Goal: Contribute content: Contribute content

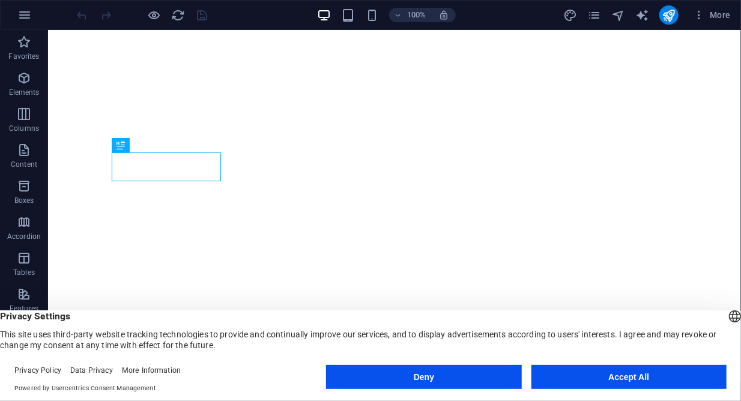
click at [628, 381] on button "Accept All" at bounding box center [628, 377] width 195 height 24
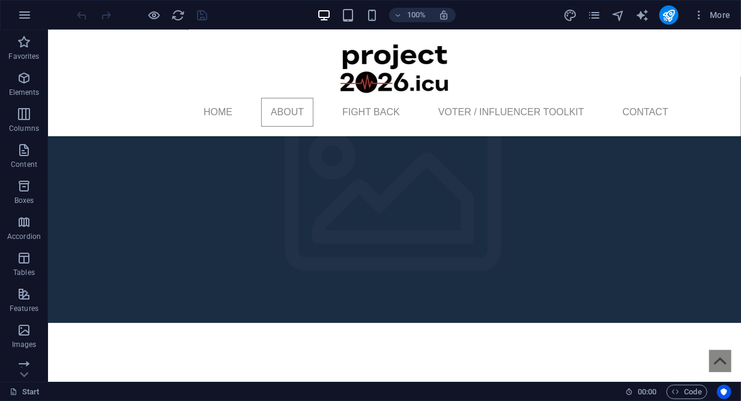
scroll to position [387, 0]
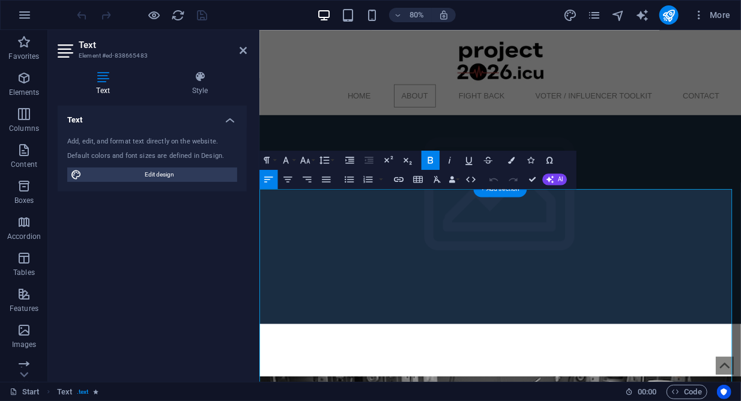
drag, startPoint x: 602, startPoint y: 286, endPoint x: 813, endPoint y: 285, distance: 211.3
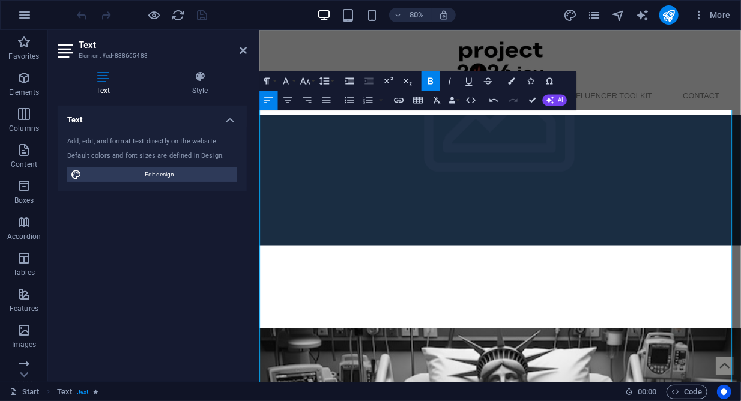
scroll to position [486, 0]
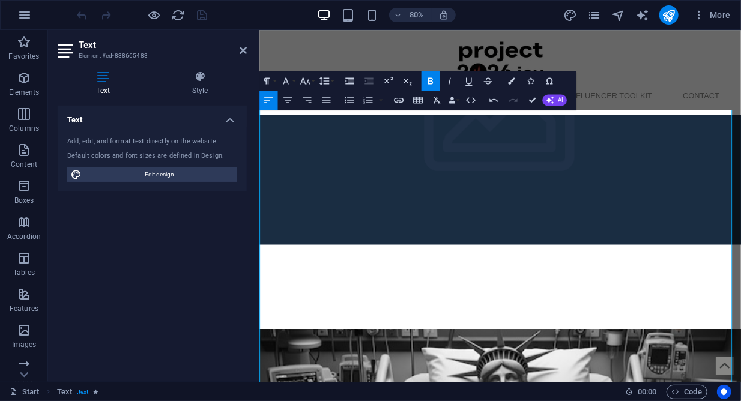
drag, startPoint x: 456, startPoint y: 361, endPoint x: 267, endPoint y: 345, distance: 189.8
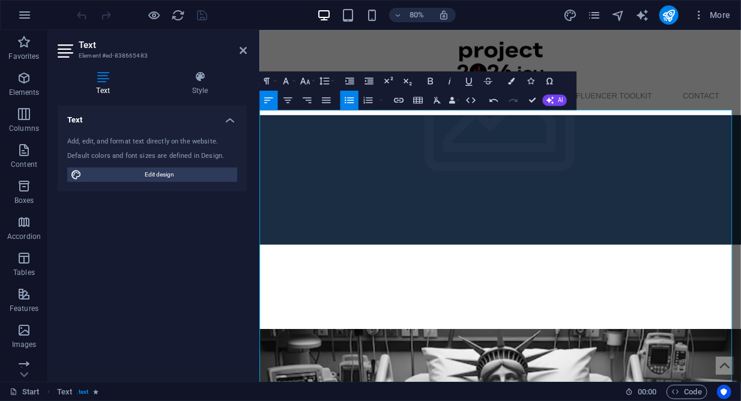
drag, startPoint x: 275, startPoint y: 277, endPoint x: 264, endPoint y: 277, distance: 11.4
drag, startPoint x: 286, startPoint y: 276, endPoint x: 261, endPoint y: 275, distance: 25.8
click at [349, 99] on icon "button" at bounding box center [348, 99] width 11 height 11
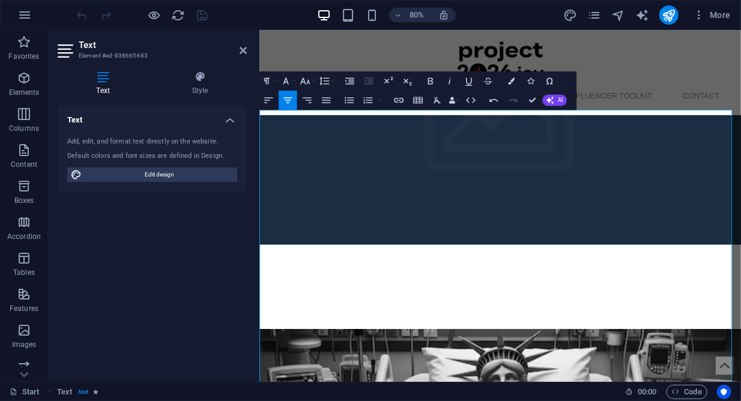
click at [350, 105] on icon "button" at bounding box center [348, 99] width 11 height 11
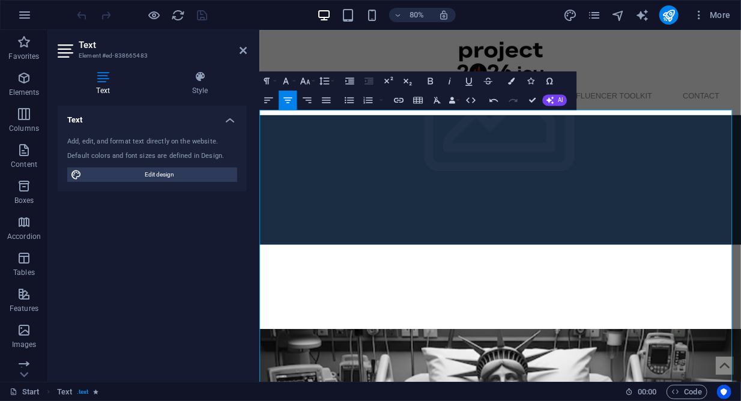
click at [352, 107] on button "Unordered List" at bounding box center [349, 100] width 18 height 19
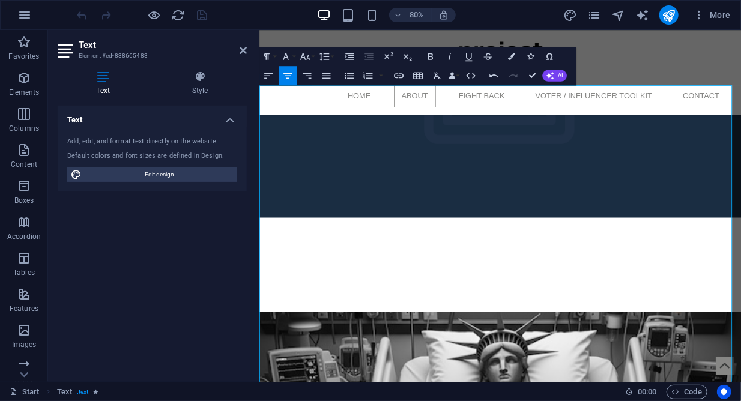
scroll to position [515, 0]
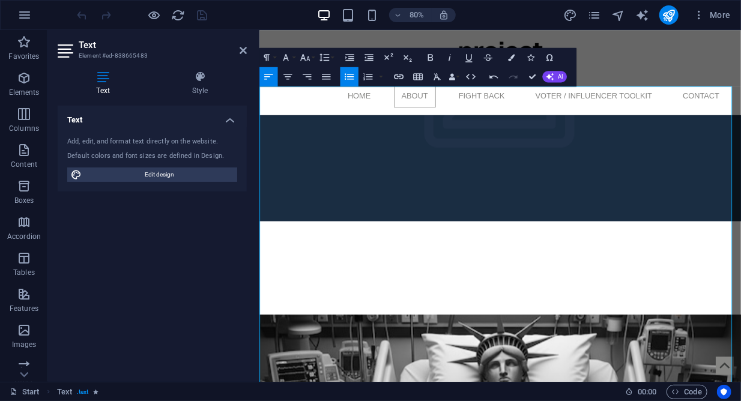
click at [351, 74] on icon "button" at bounding box center [349, 76] width 9 height 6
drag, startPoint x: 505, startPoint y: 232, endPoint x: 268, endPoint y: 212, distance: 237.4
drag, startPoint x: 510, startPoint y: 241, endPoint x: 528, endPoint y: 245, distance: 18.5
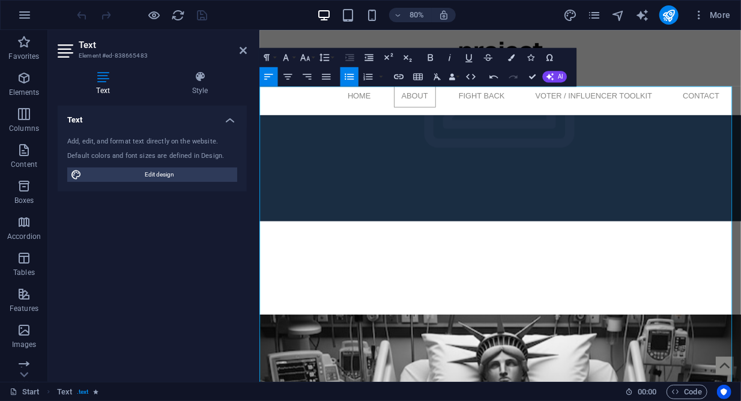
drag, startPoint x: 526, startPoint y: 238, endPoint x: 501, endPoint y: 194, distance: 51.1
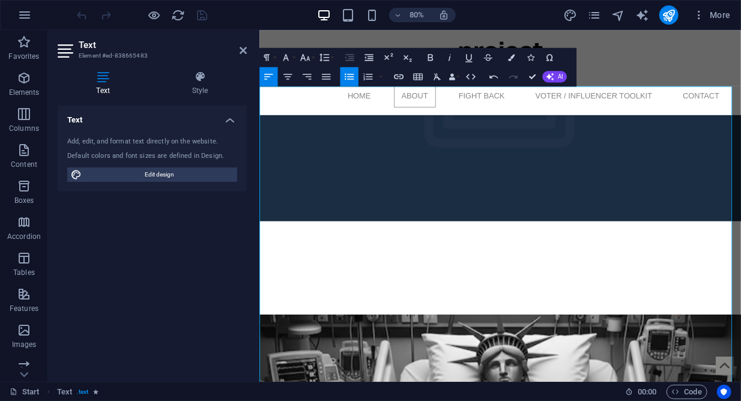
drag, startPoint x: 355, startPoint y: 190, endPoint x: 332, endPoint y: 184, distance: 23.6
drag, startPoint x: 355, startPoint y: 187, endPoint x: 282, endPoint y: 188, distance: 73.8
click at [450, 61] on icon "button" at bounding box center [449, 57] width 11 height 11
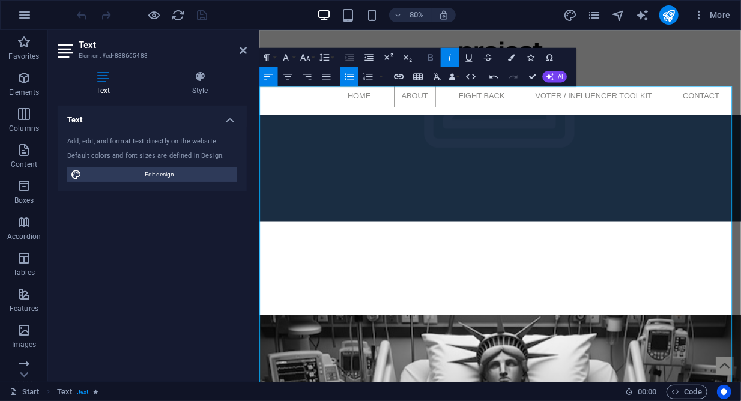
click at [431, 50] on button "Bold" at bounding box center [430, 56] width 18 height 19
drag, startPoint x: 350, startPoint y: 220, endPoint x: 280, endPoint y: 215, distance: 70.4
click at [451, 58] on icon "button" at bounding box center [449, 57] width 11 height 11
click at [435, 58] on icon "button" at bounding box center [429, 57] width 11 height 11
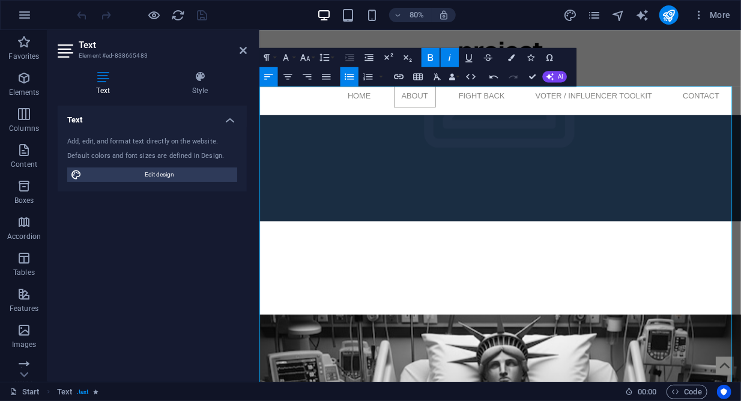
drag, startPoint x: 327, startPoint y: 259, endPoint x: 280, endPoint y: 264, distance: 47.7
click at [430, 55] on icon "button" at bounding box center [429, 57] width 11 height 11
click at [456, 53] on button "Italic" at bounding box center [450, 56] width 18 height 19
drag, startPoint x: 342, startPoint y: 312, endPoint x: 282, endPoint y: 313, distance: 60.1
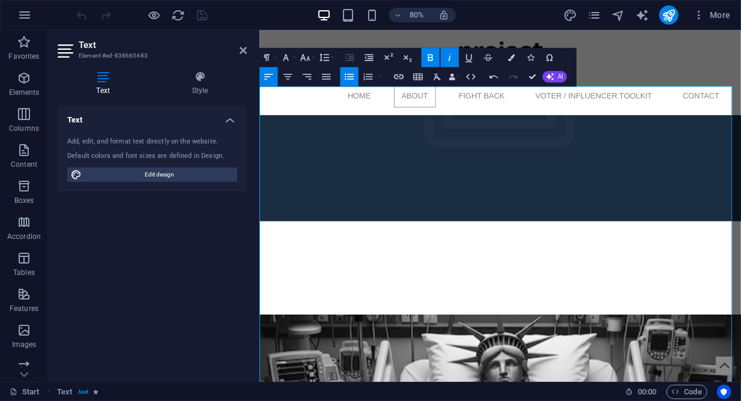
click at [451, 58] on icon "button" at bounding box center [449, 57] width 11 height 11
click at [433, 56] on icon "button" at bounding box center [430, 57] width 5 height 7
drag, startPoint x: 291, startPoint y: 357, endPoint x: 310, endPoint y: 366, distance: 20.7
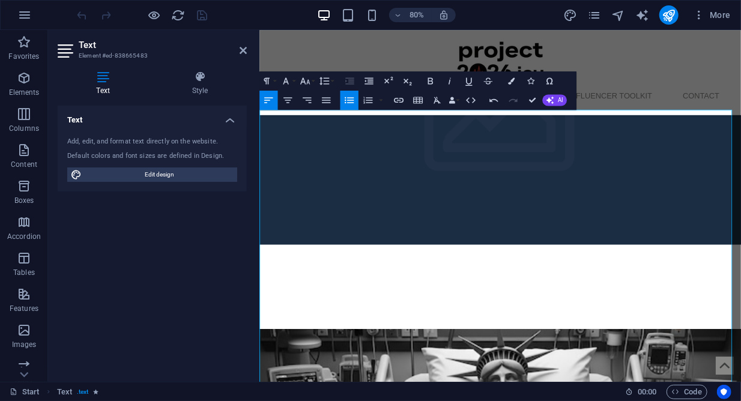
scroll to position [476, 0]
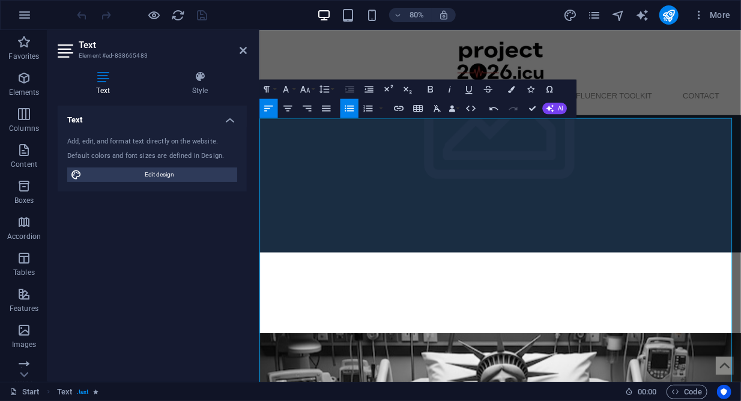
drag, startPoint x: 303, startPoint y: 195, endPoint x: 364, endPoint y: 190, distance: 61.4
click at [514, 91] on icon "button" at bounding box center [511, 88] width 7 height 7
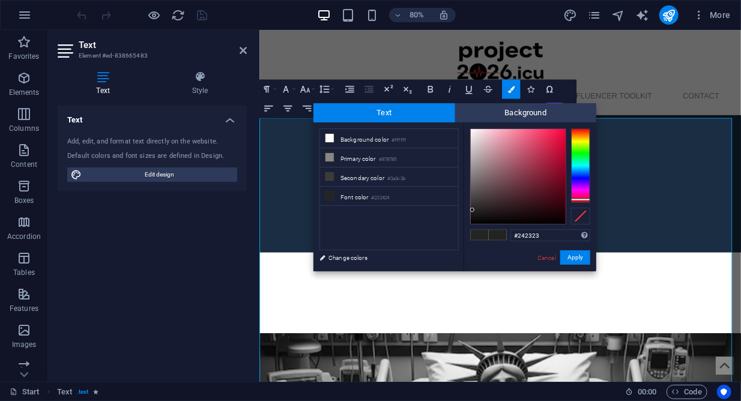
click at [584, 199] on div at bounding box center [580, 165] width 19 height 74
click at [562, 132] on div at bounding box center [518, 176] width 95 height 95
click at [562, 132] on div at bounding box center [562, 132] width 4 height 4
click at [582, 255] on button "Apply" at bounding box center [575, 257] width 30 height 14
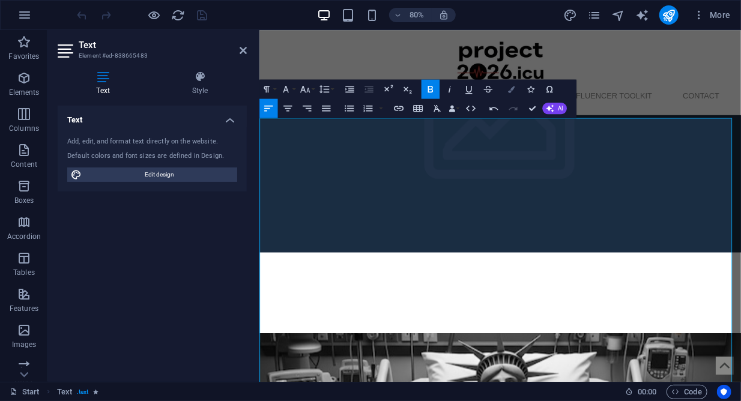
click at [515, 89] on button "Colors" at bounding box center [511, 88] width 18 height 19
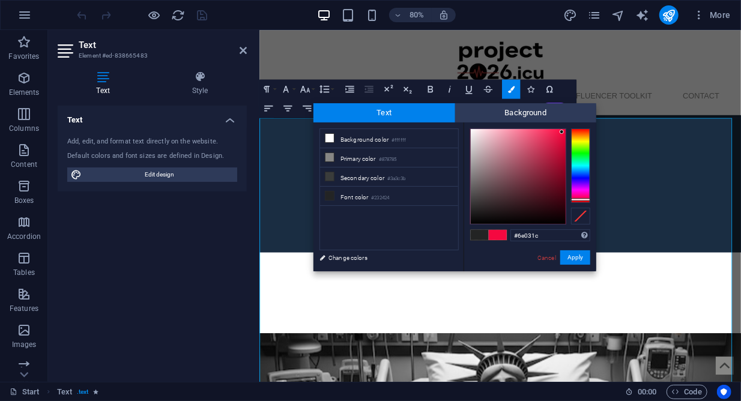
click at [563, 183] on div at bounding box center [518, 176] width 95 height 95
click at [563, 183] on div at bounding box center [562, 182] width 4 height 4
click at [580, 255] on button "Apply" at bounding box center [575, 257] width 30 height 14
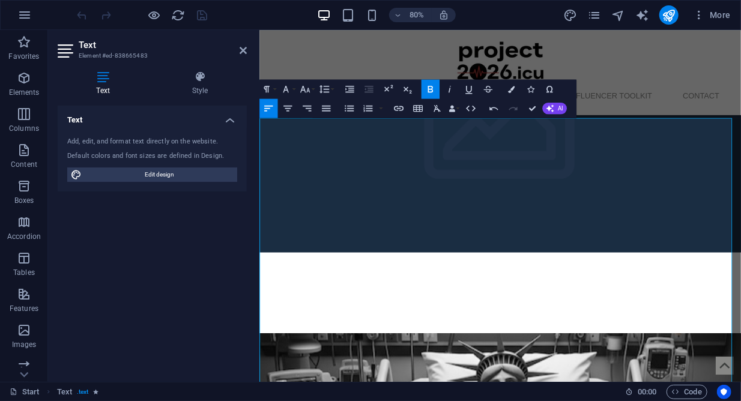
drag, startPoint x: 366, startPoint y: 199, endPoint x: 305, endPoint y: 192, distance: 61.7
click at [508, 91] on icon "button" at bounding box center [511, 88] width 7 height 7
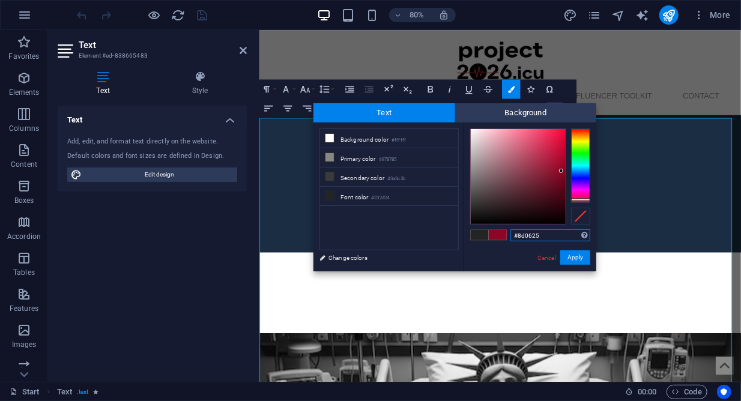
click at [561, 171] on div at bounding box center [518, 176] width 95 height 95
click at [561, 171] on div at bounding box center [561, 171] width 4 height 4
click at [580, 256] on button "Apply" at bounding box center [575, 257] width 30 height 14
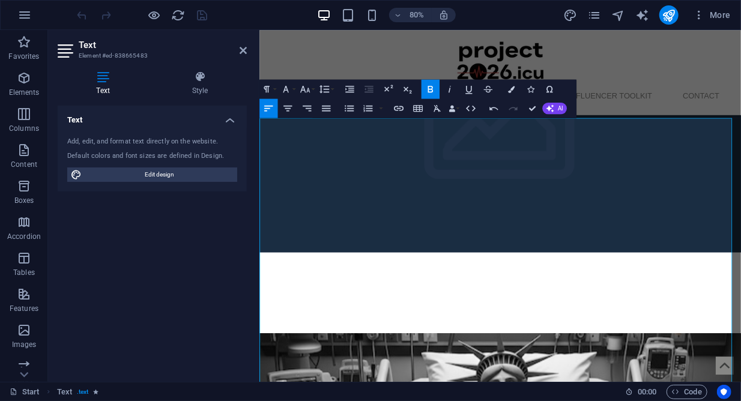
drag, startPoint x: 384, startPoint y: 196, endPoint x: 425, endPoint y: 198, distance: 40.9
click at [514, 88] on icon "button" at bounding box center [511, 88] width 7 height 7
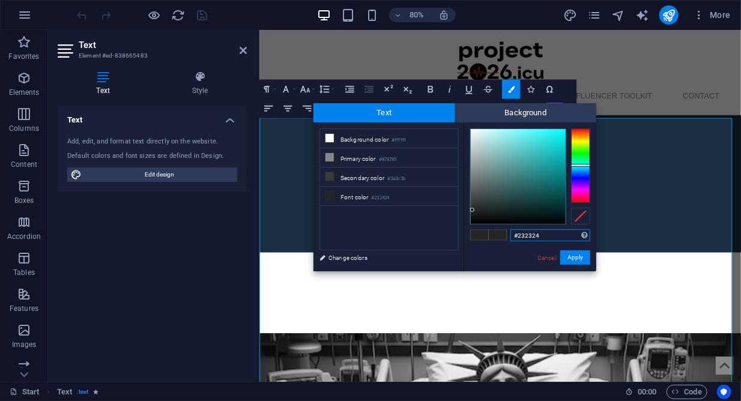
click at [577, 178] on div at bounding box center [580, 165] width 19 height 74
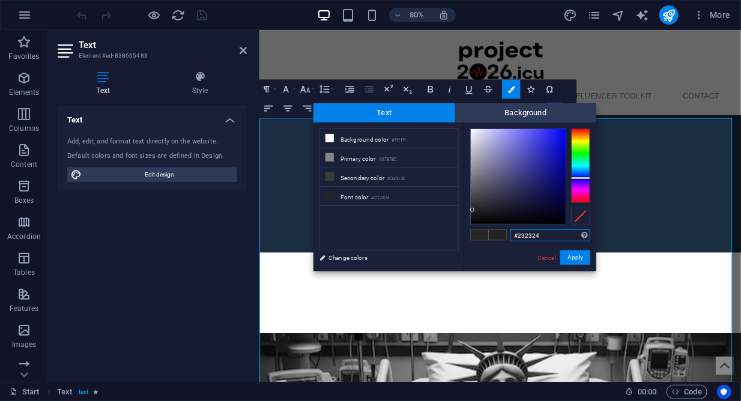
click at [576, 178] on div at bounding box center [580, 165] width 19 height 74
click at [585, 170] on div at bounding box center [580, 165] width 19 height 74
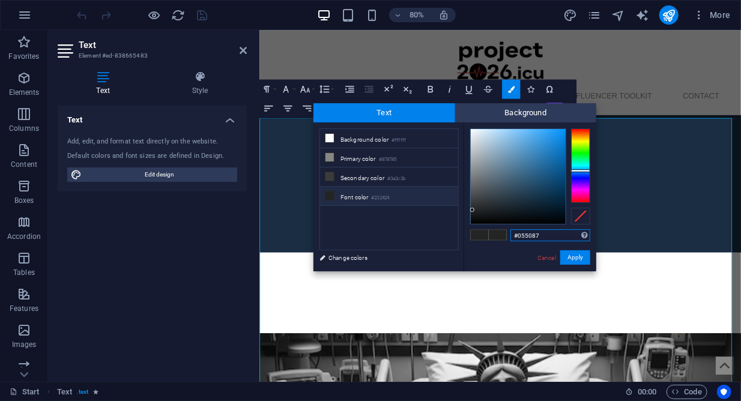
click at [561, 174] on div at bounding box center [518, 176] width 95 height 95
click at [561, 174] on div at bounding box center [561, 173] width 4 height 4
click at [573, 255] on button "Apply" at bounding box center [575, 257] width 30 height 14
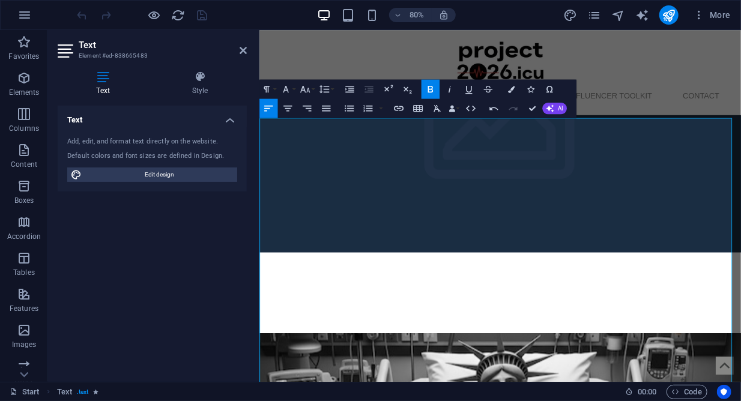
drag, startPoint x: 383, startPoint y: 195, endPoint x: 421, endPoint y: 199, distance: 38.7
click at [514, 91] on icon "button" at bounding box center [511, 88] width 7 height 7
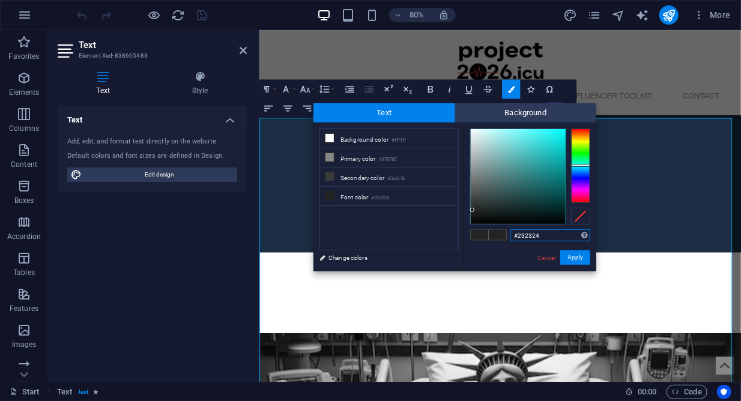
click at [584, 174] on div at bounding box center [580, 165] width 19 height 74
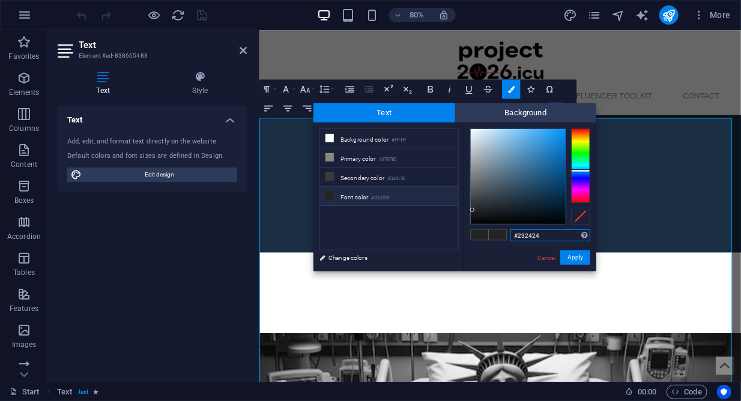
click at [584, 170] on div at bounding box center [580, 165] width 19 height 74
click at [562, 152] on div at bounding box center [518, 176] width 95 height 95
click at [562, 152] on div at bounding box center [562, 151] width 4 height 4
click at [558, 152] on div at bounding box center [518, 176] width 95 height 95
click at [558, 152] on div at bounding box center [558, 151] width 4 height 4
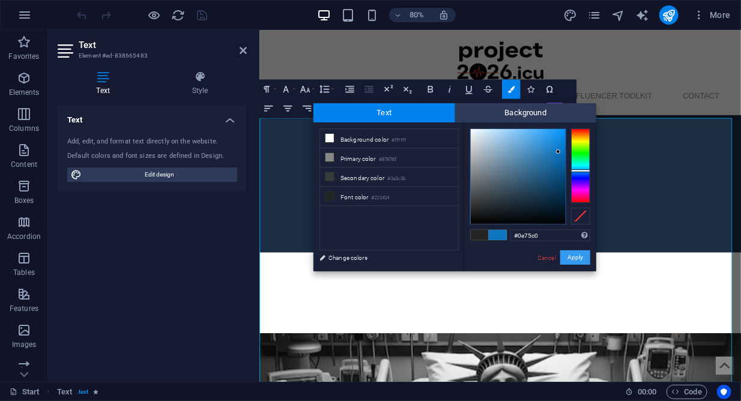
click at [590, 254] on button "Apply" at bounding box center [575, 257] width 30 height 14
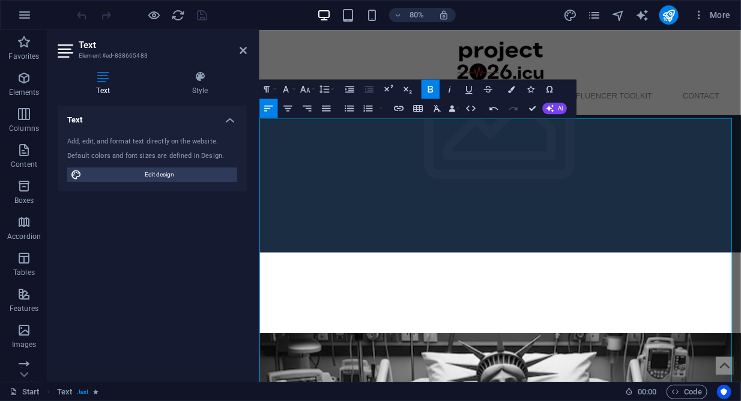
drag, startPoint x: 379, startPoint y: 193, endPoint x: 408, endPoint y: 197, distance: 28.5
drag, startPoint x: 385, startPoint y: 196, endPoint x: 424, endPoint y: 201, distance: 39.3
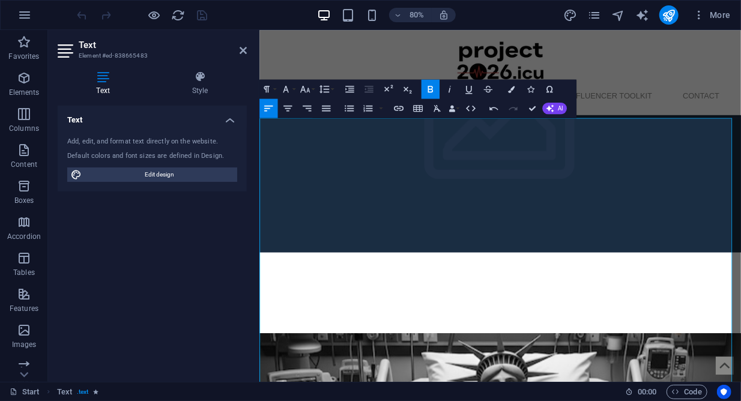
click at [511, 91] on icon "button" at bounding box center [511, 88] width 7 height 7
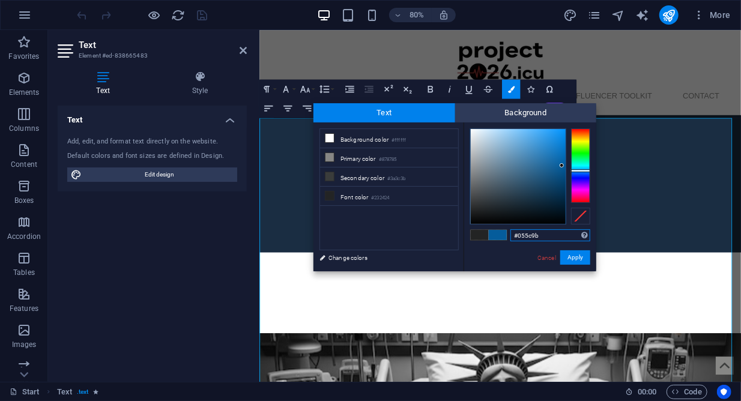
click at [562, 166] on div at bounding box center [518, 176] width 95 height 95
click at [563, 166] on div at bounding box center [562, 165] width 4 height 4
click at [550, 168] on div at bounding box center [518, 176] width 95 height 95
click at [551, 168] on div at bounding box center [550, 168] width 4 height 4
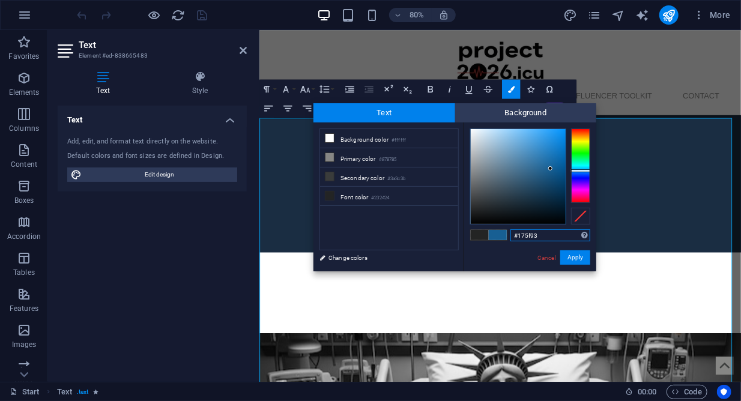
click at [551, 169] on div at bounding box center [550, 168] width 4 height 4
click at [588, 256] on button "Apply" at bounding box center [575, 257] width 30 height 14
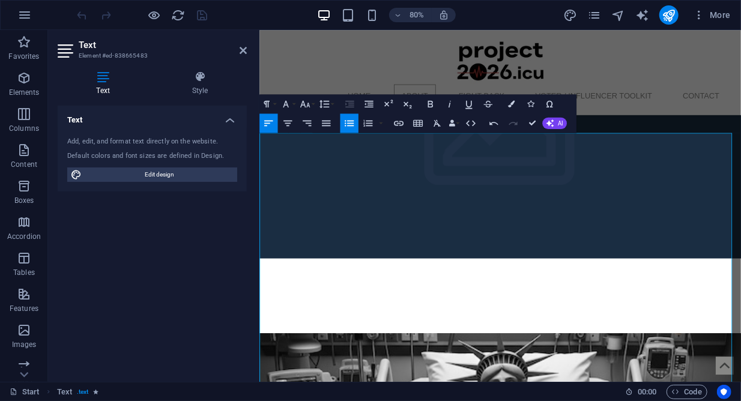
scroll to position [456, 0]
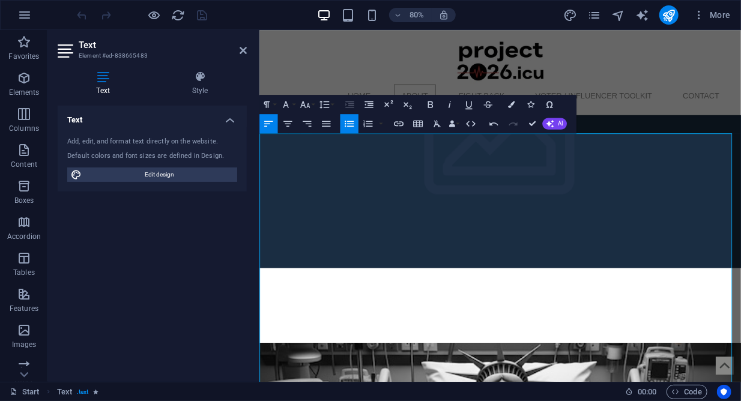
drag, startPoint x: 305, startPoint y: 213, endPoint x: 424, endPoint y: 216, distance: 118.9
click at [511, 104] on icon "button" at bounding box center [511, 104] width 7 height 7
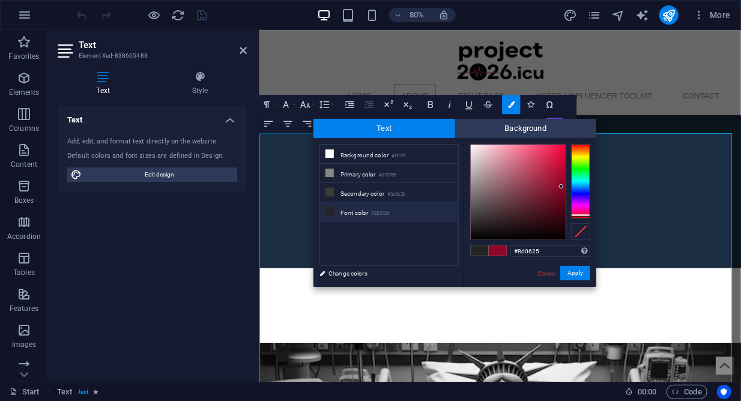
click at [346, 212] on li "Font color #232424" at bounding box center [389, 211] width 138 height 19
type input "#232424"
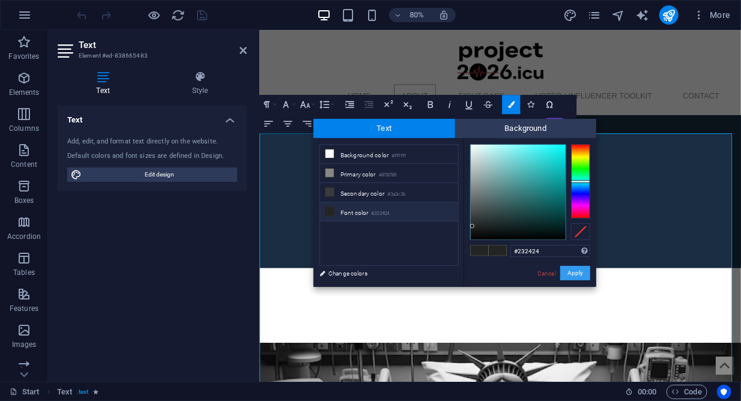
click at [570, 276] on button "Apply" at bounding box center [575, 273] width 30 height 14
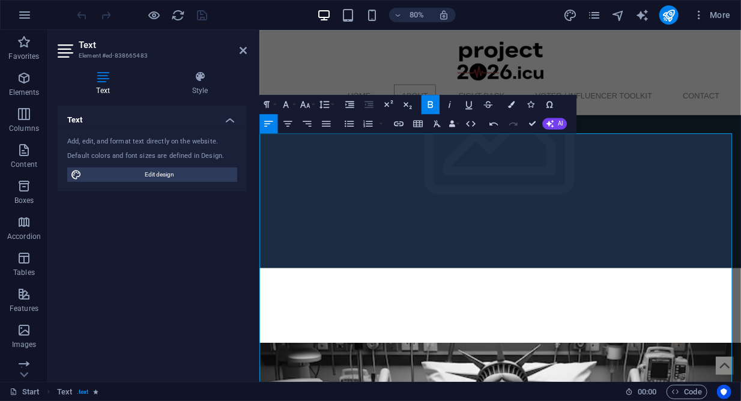
drag, startPoint x: 645, startPoint y: 198, endPoint x: 782, endPoint y: 190, distance: 137.7
click at [467, 105] on icon "button" at bounding box center [468, 104] width 11 height 11
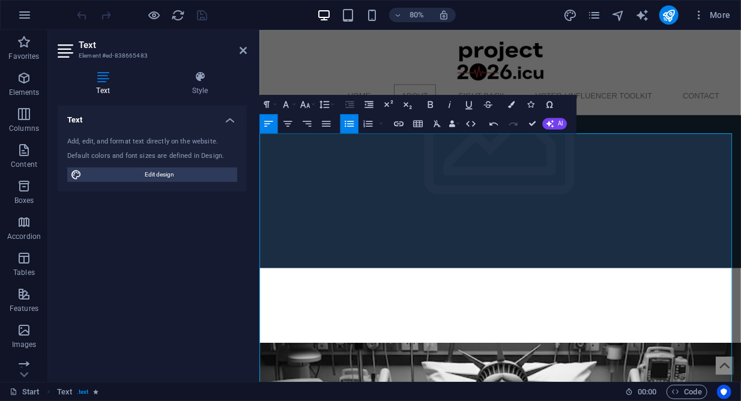
drag, startPoint x: 647, startPoint y: 200, endPoint x: 424, endPoint y: 217, distance: 223.4
click at [472, 108] on icon "button" at bounding box center [468, 104] width 11 height 11
click at [424, 103] on button "Bold" at bounding box center [430, 104] width 18 height 19
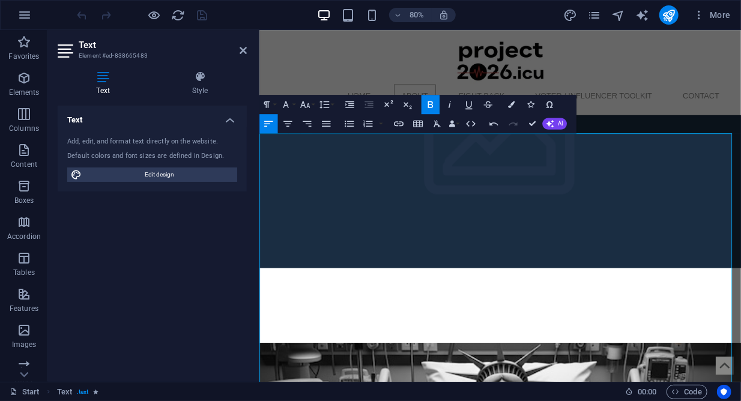
drag, startPoint x: 647, startPoint y: 196, endPoint x: 422, endPoint y: 214, distance: 225.3
click at [475, 103] on button "Underline" at bounding box center [469, 104] width 18 height 19
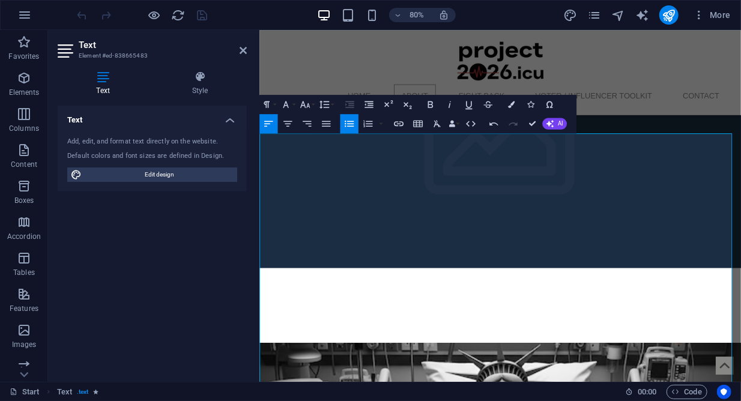
drag, startPoint x: 635, startPoint y: 208, endPoint x: 804, endPoint y: 219, distance: 169.6
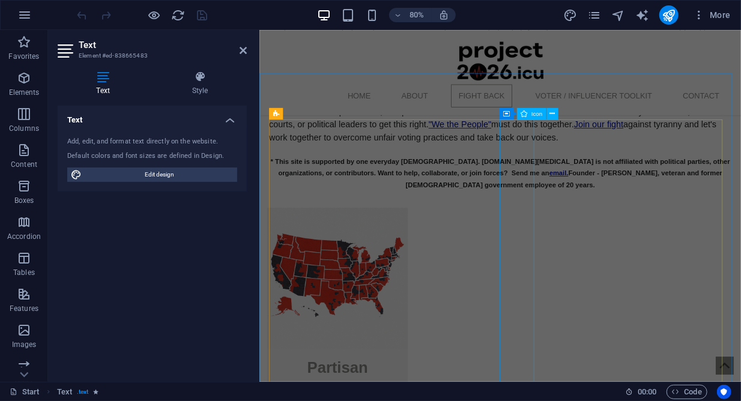
scroll to position [1751, 0]
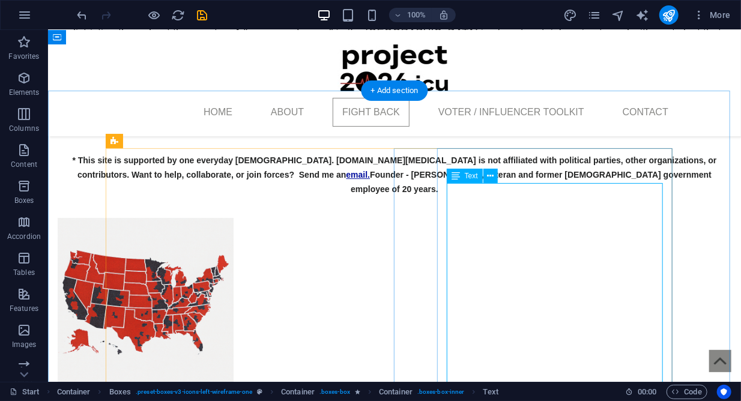
scroll to position [1581, 0]
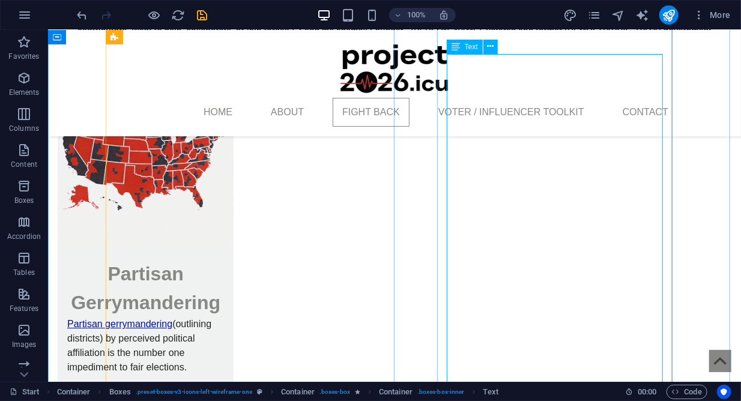
scroll to position [1739, 0]
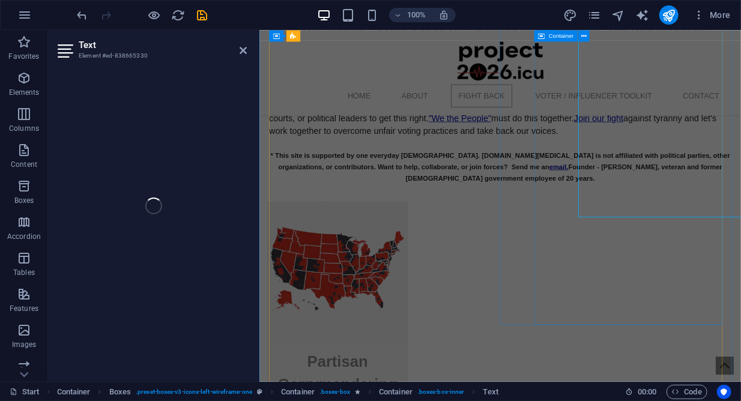
scroll to position [1864, 0]
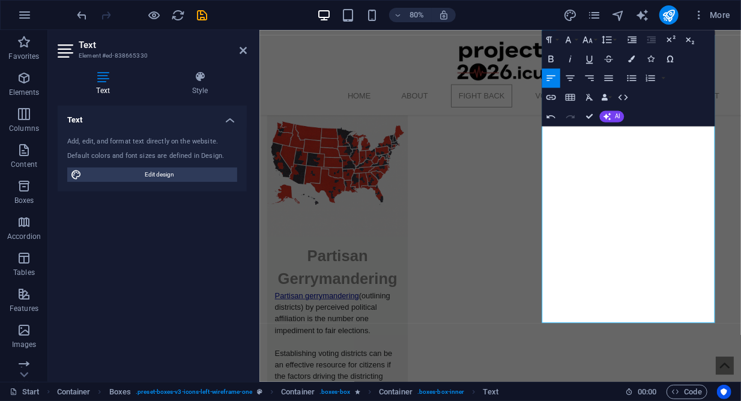
scroll to position [1880, 0]
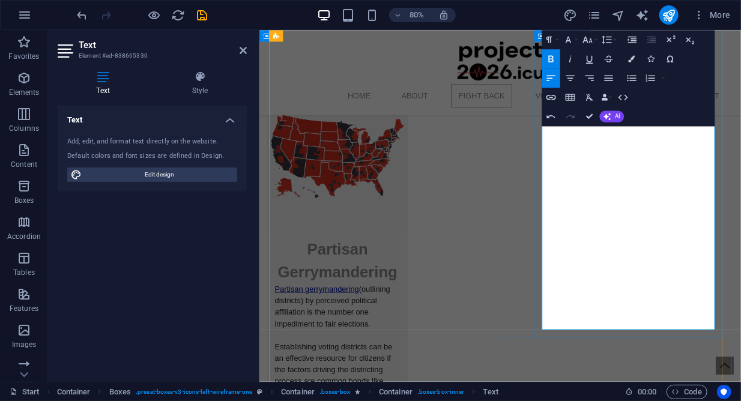
drag, startPoint x: 779, startPoint y: 313, endPoint x: 609, endPoint y: 310, distance: 170.5
click at [554, 60] on icon "button" at bounding box center [550, 58] width 11 height 11
click at [593, 41] on icon "button" at bounding box center [587, 39] width 11 height 11
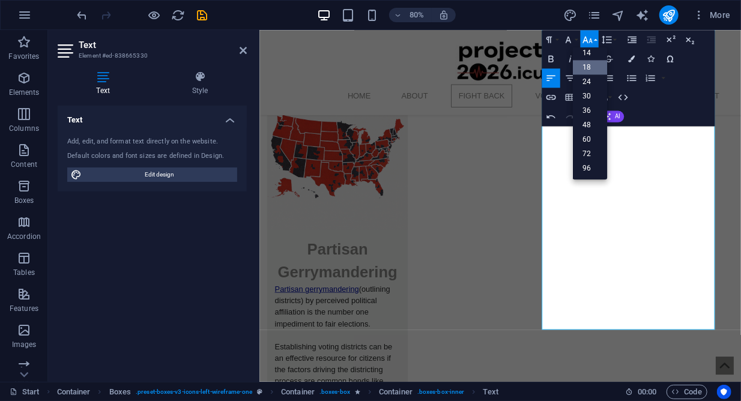
scroll to position [96, 0]
click at [588, 52] on link "14" at bounding box center [590, 53] width 35 height 14
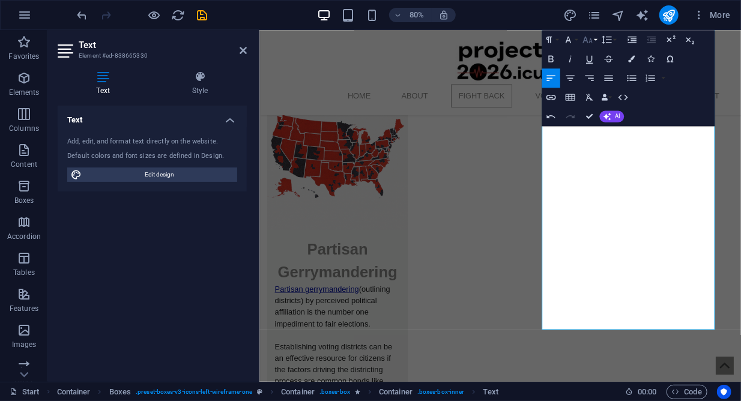
click at [590, 43] on icon "button" at bounding box center [587, 39] width 11 height 11
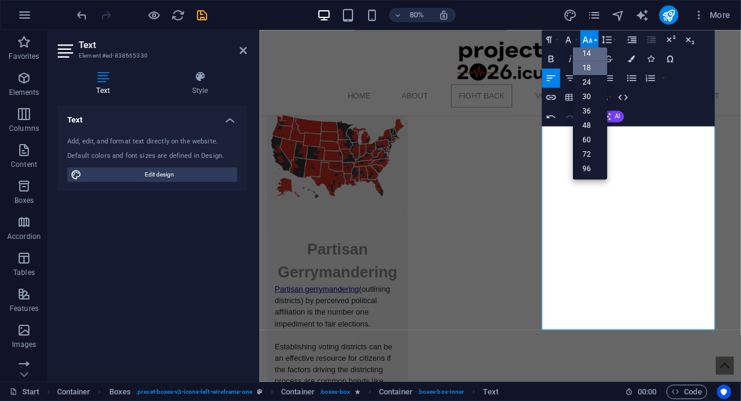
click at [587, 67] on link "18" at bounding box center [590, 68] width 35 height 14
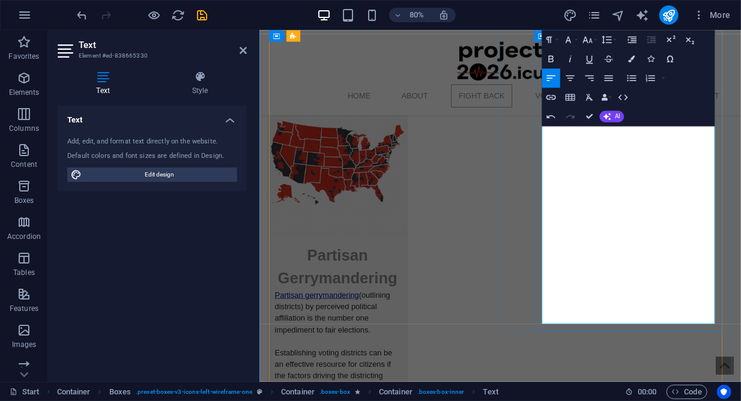
drag, startPoint x: 615, startPoint y: 174, endPoint x: 629, endPoint y: 201, distance: 30.9
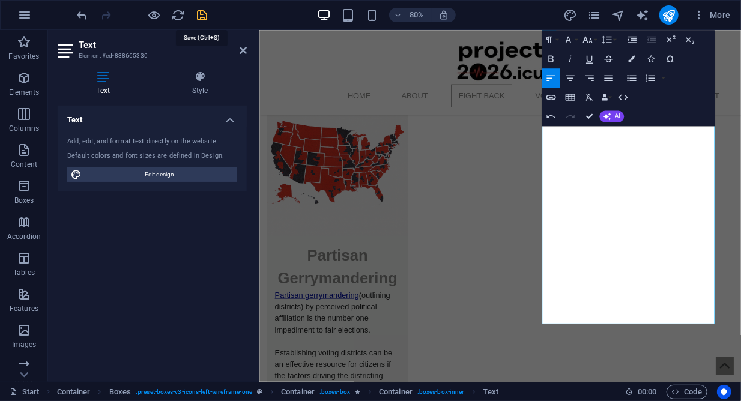
click at [202, 15] on icon "save" at bounding box center [203, 15] width 14 height 14
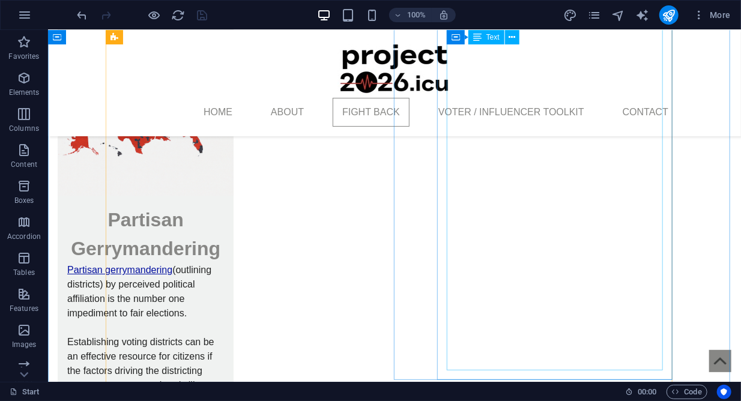
scroll to position [1787, 0]
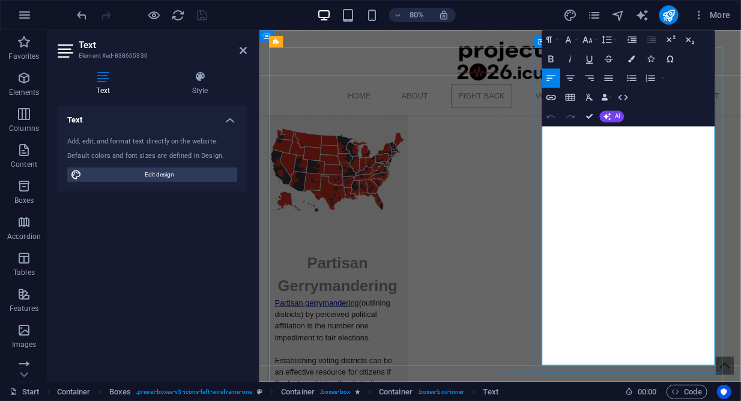
scroll to position [1865, 0]
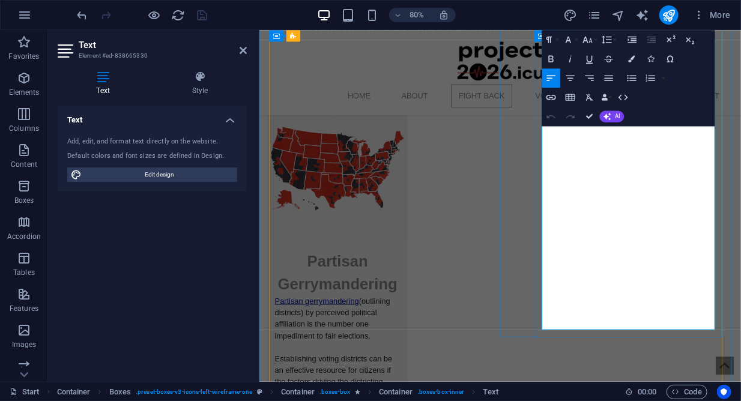
drag, startPoint x: 821, startPoint y: 314, endPoint x: 607, endPoint y: 310, distance: 213.8
click at [590, 40] on icon "button" at bounding box center [587, 39] width 11 height 11
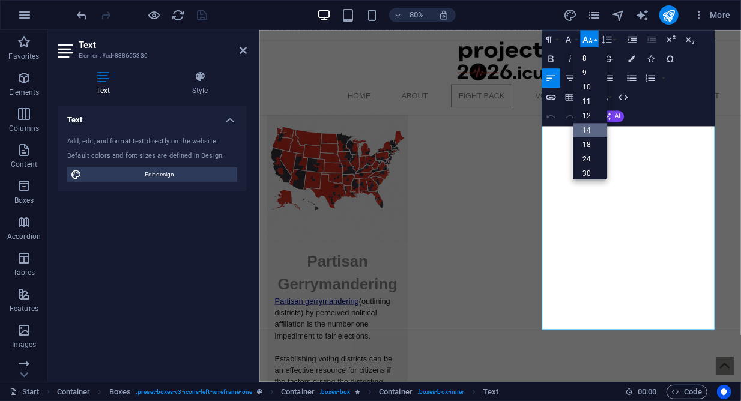
click at [588, 130] on link "14" at bounding box center [590, 130] width 35 height 14
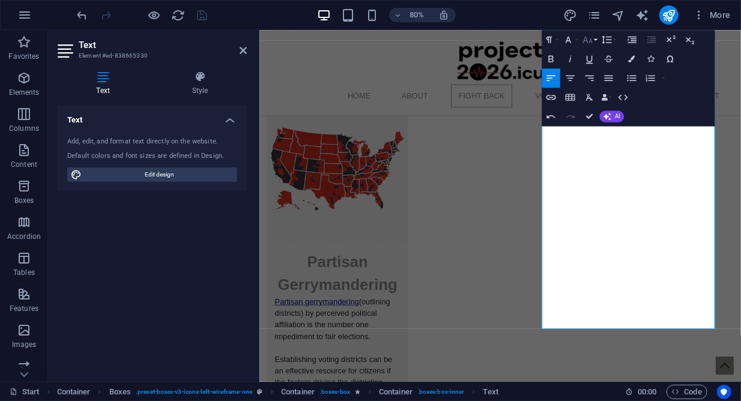
click at [588, 41] on icon "button" at bounding box center [587, 39] width 10 height 7
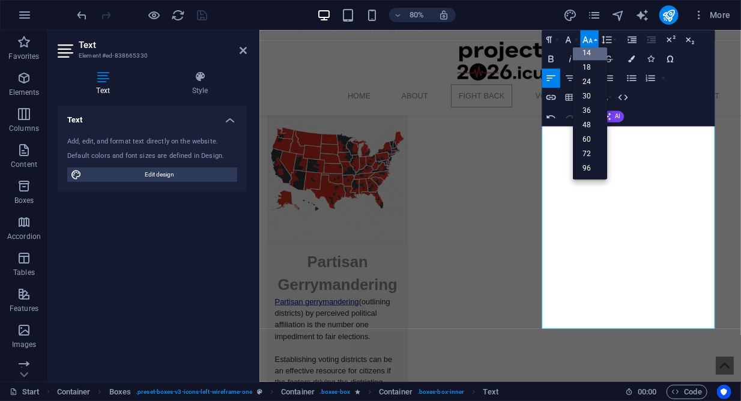
scroll to position [96, 0]
click at [588, 62] on link "18" at bounding box center [590, 68] width 35 height 14
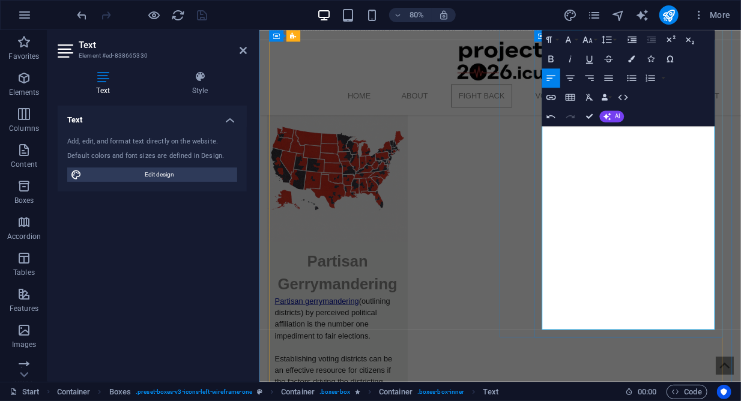
click at [204, 16] on div at bounding box center [142, 14] width 134 height 19
click at [282, 100] on nav "Home About Fight Back Voter / Influencer Toolkit Contact" at bounding box center [560, 111] width 567 height 29
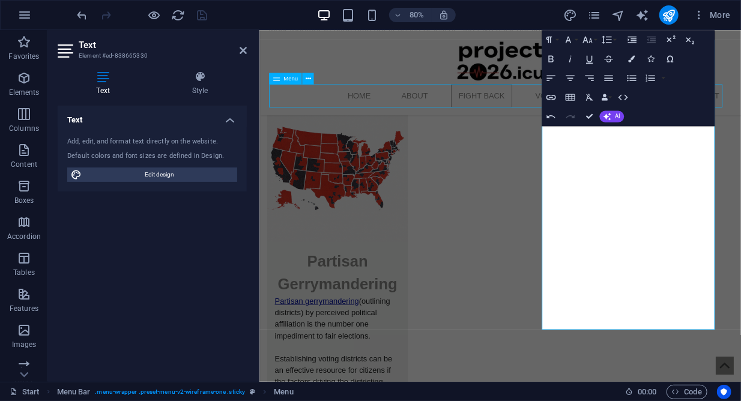
scroll to position [1740, 0]
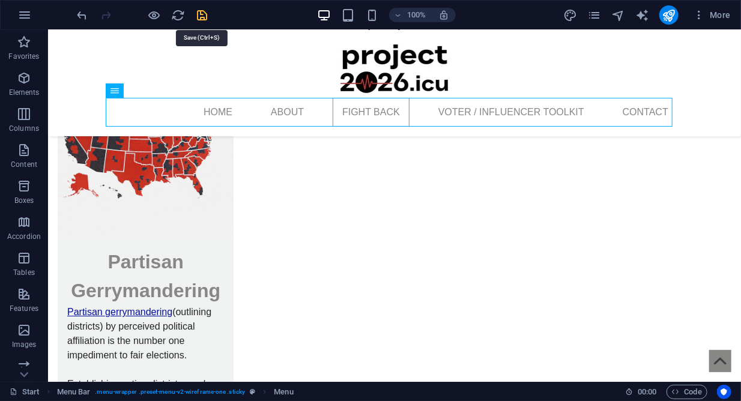
click at [196, 14] on icon "save" at bounding box center [203, 15] width 14 height 14
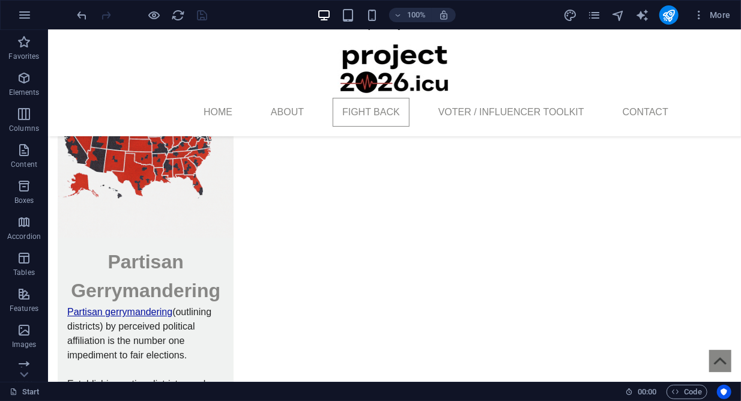
click at [382, 15] on div "100%" at bounding box center [386, 14] width 139 height 19
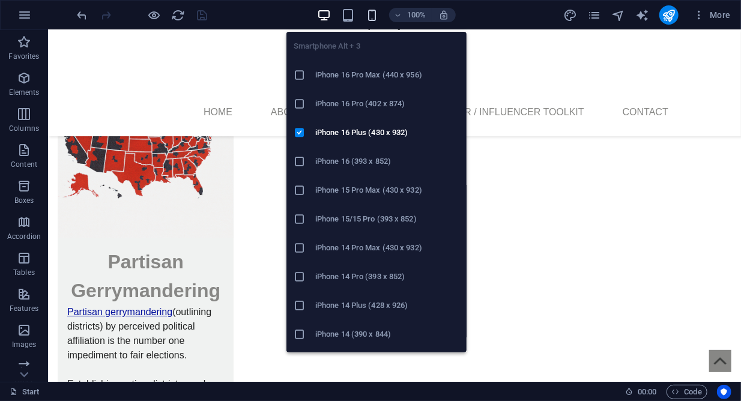
click at [375, 15] on icon "button" at bounding box center [372, 15] width 14 height 14
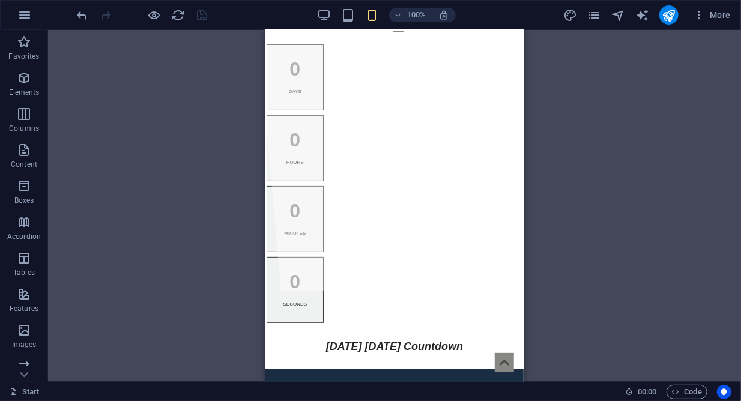
scroll to position [0, 0]
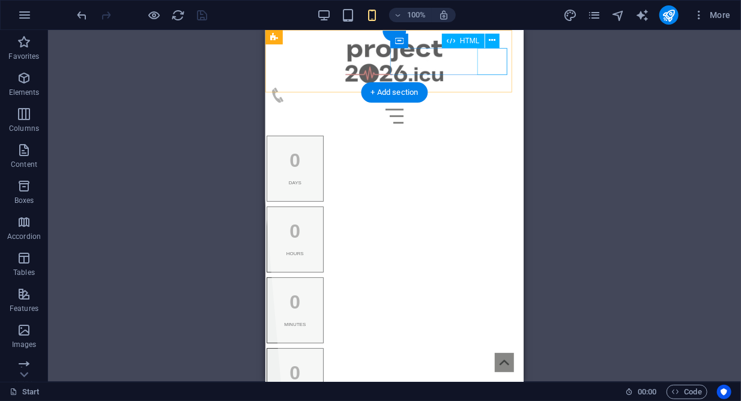
click at [496, 102] on div at bounding box center [394, 115] width 249 height 27
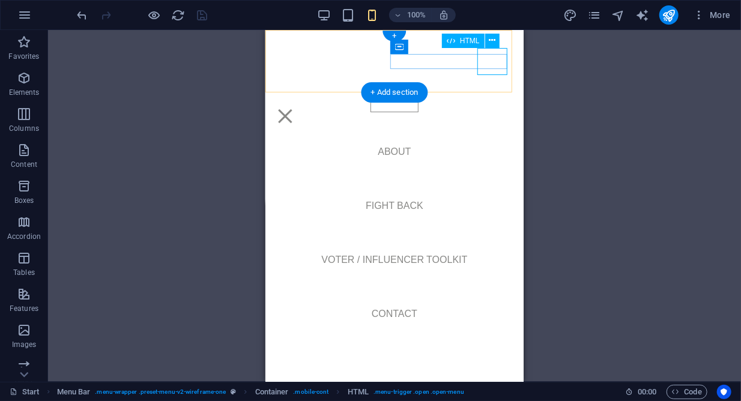
click at [300, 102] on div at bounding box center [285, 115] width 30 height 27
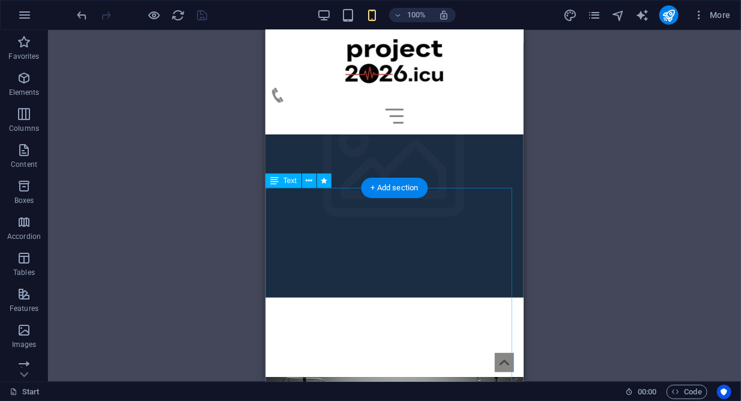
scroll to position [366, 0]
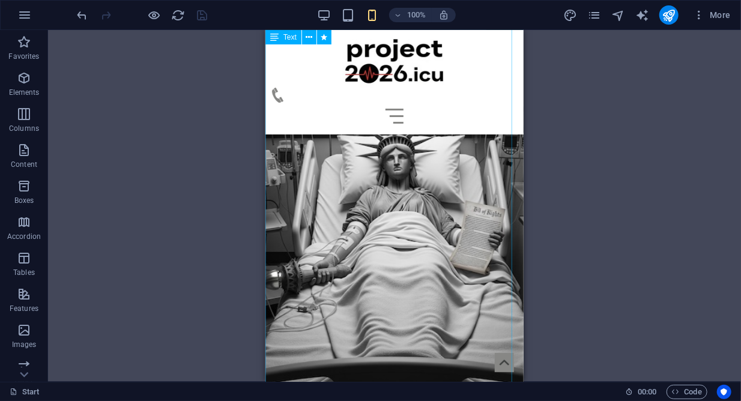
scroll to position [623, 0]
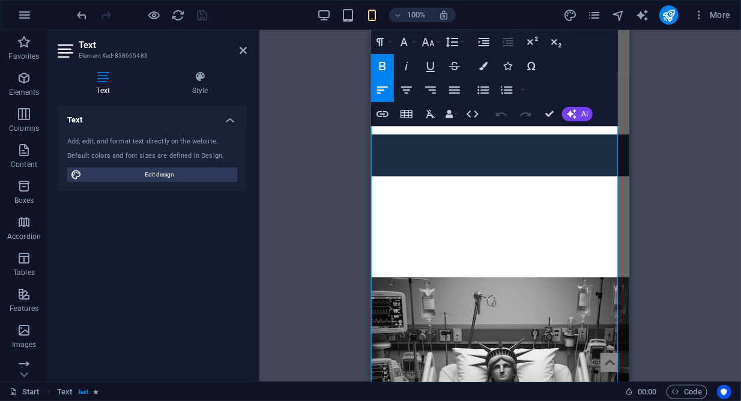
scroll to position [526, 0]
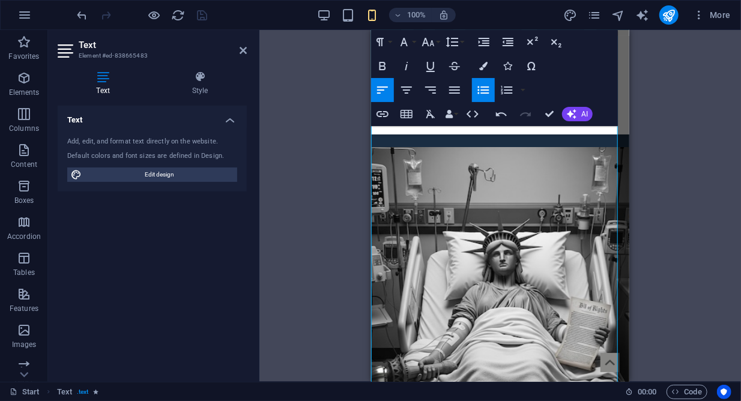
click at [483, 97] on button "Unordered List" at bounding box center [483, 90] width 23 height 24
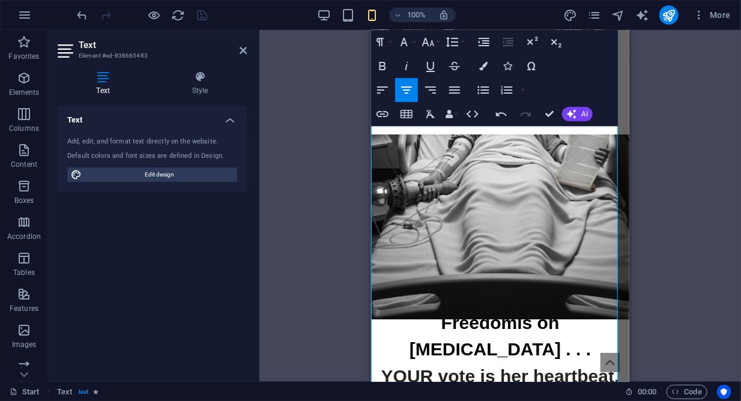
scroll to position [714, 0]
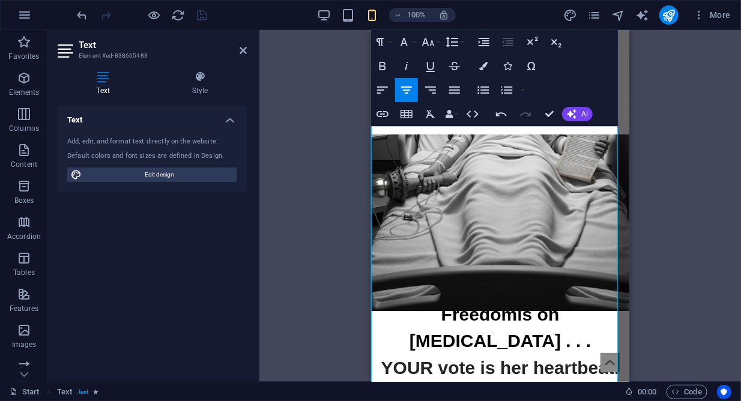
click at [310, 71] on div "Drag here to replace the existing content. Press “Ctrl” if you want to create a…" at bounding box center [499, 206] width 481 height 352
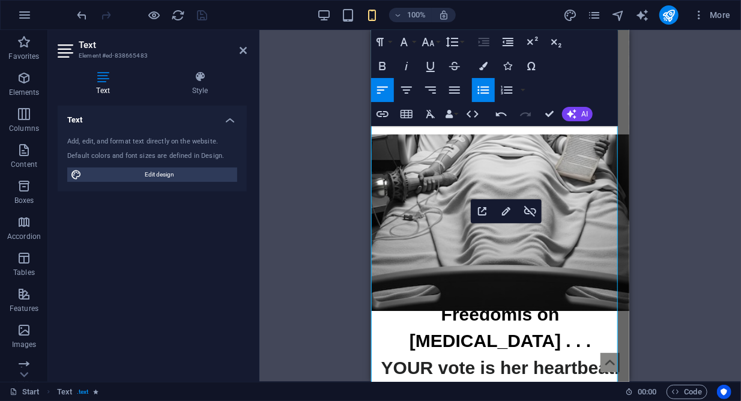
click at [344, 213] on div "Drag here to replace the existing content. Press “Ctrl” if you want to create a…" at bounding box center [499, 206] width 481 height 352
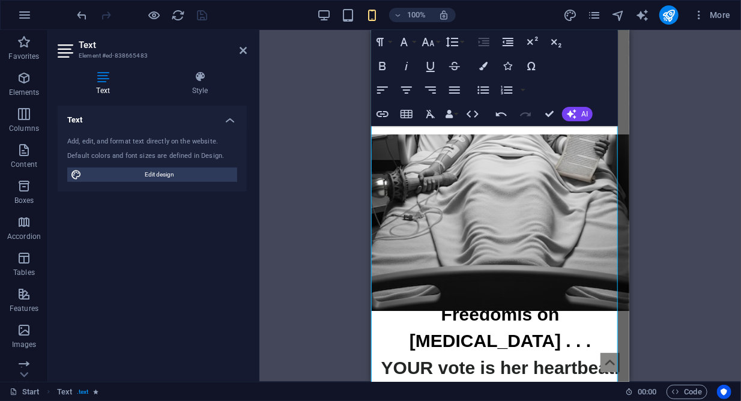
click at [343, 204] on div "Drag here to replace the existing content. Press “Ctrl” if you want to create a…" at bounding box center [499, 206] width 481 height 352
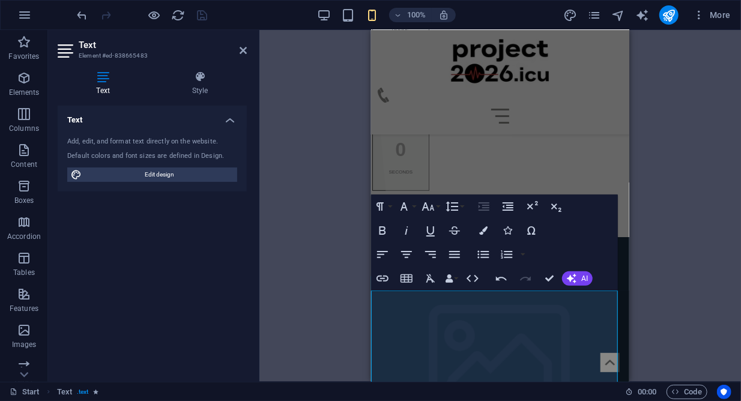
scroll to position [180, 0]
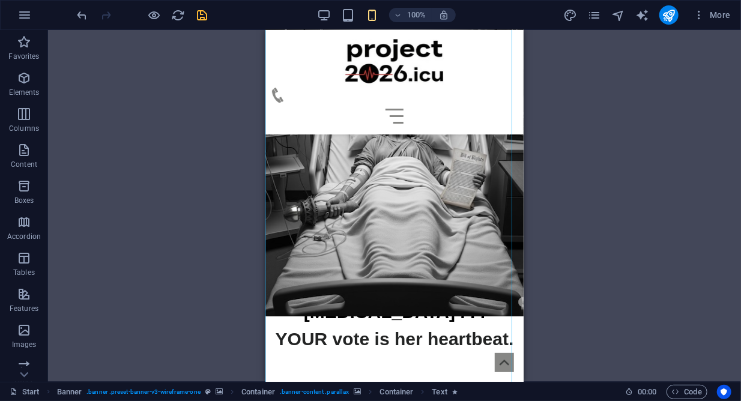
scroll to position [961, 0]
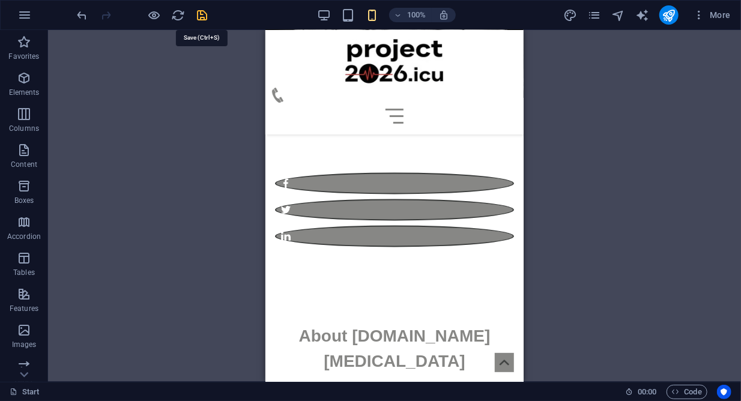
click at [203, 18] on icon "save" at bounding box center [203, 15] width 14 height 14
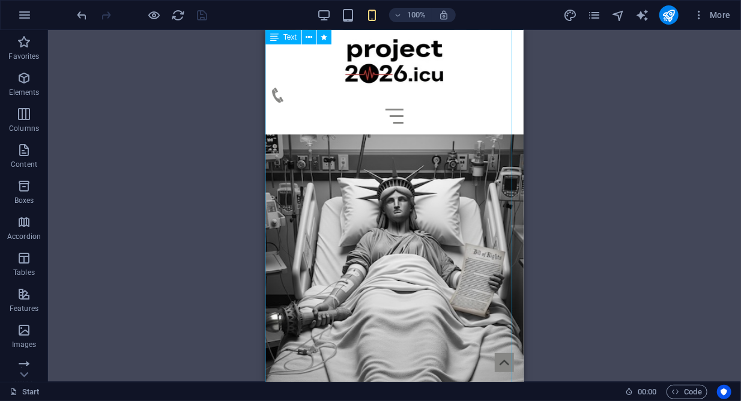
scroll to position [583, 0]
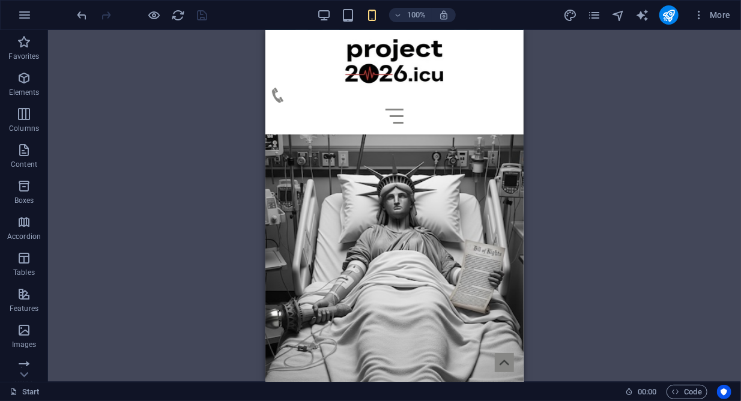
click at [169, 11] on div at bounding box center [142, 14] width 134 height 19
click at [179, 17] on icon "reload" at bounding box center [179, 15] width 14 height 14
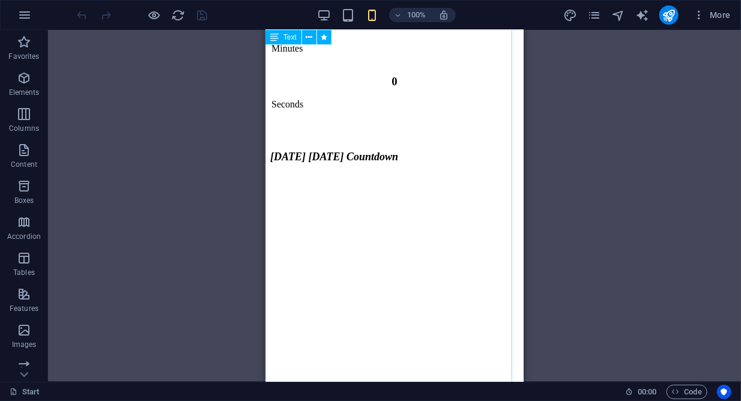
scroll to position [612, 0]
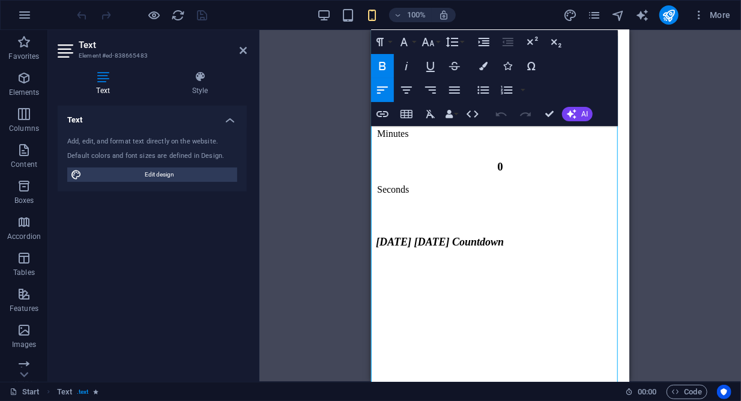
scroll to position [526, 0]
click at [487, 97] on button "Unordered List" at bounding box center [483, 90] width 23 height 24
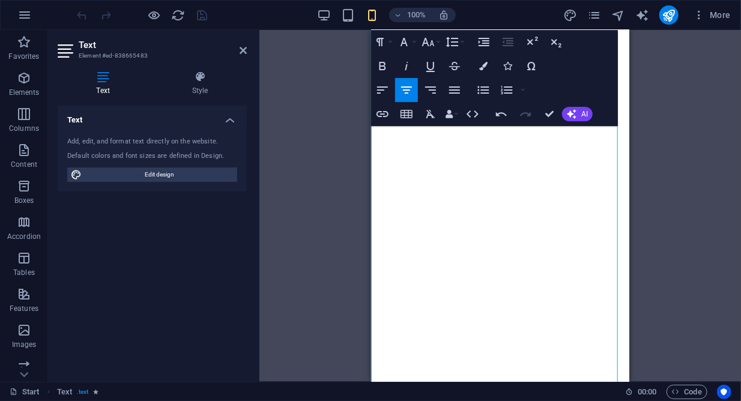
scroll to position [852, 0]
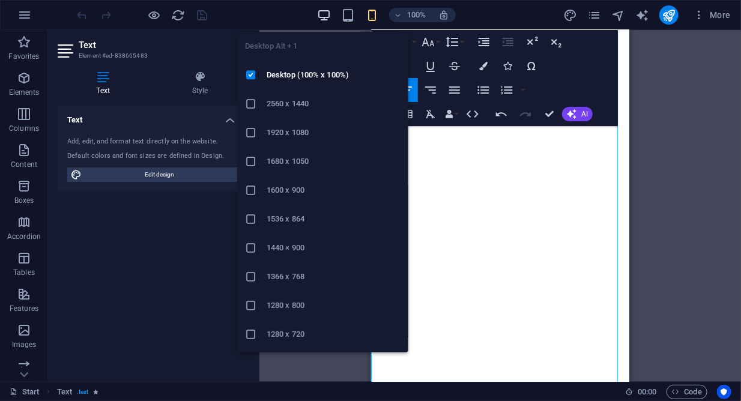
click at [330, 14] on icon "button" at bounding box center [324, 15] width 14 height 14
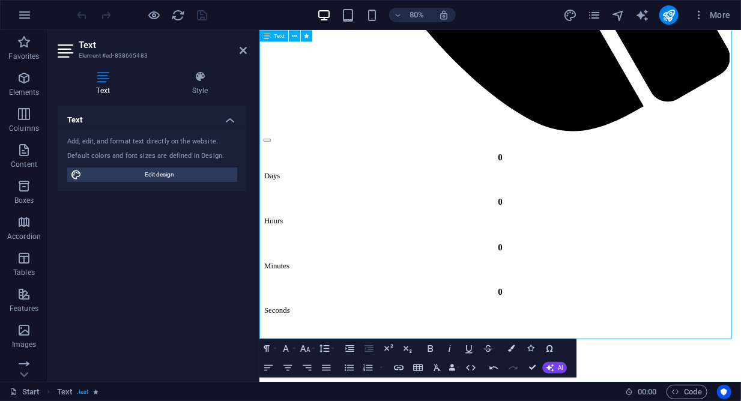
scroll to position [807, 0]
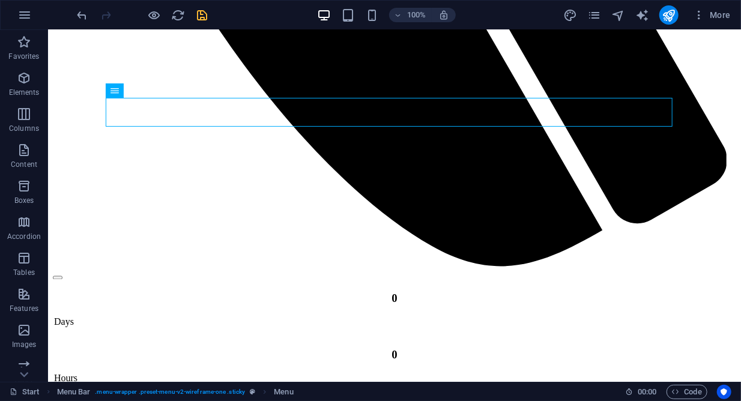
click at [204, 15] on icon "save" at bounding box center [203, 15] width 14 height 14
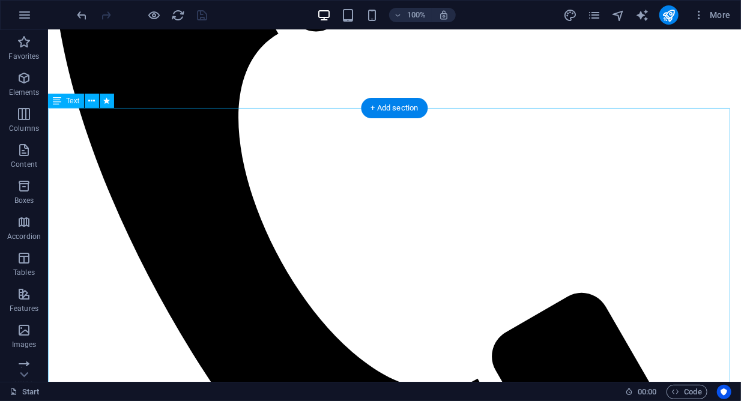
scroll to position [441, 0]
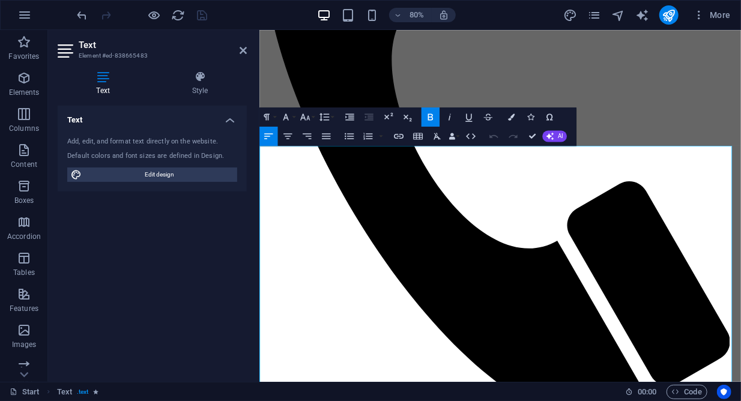
click at [415, 90] on div "Home About Fight Back Voter / Influencer Toolkit Contact" at bounding box center [560, 64] width 593 height 921
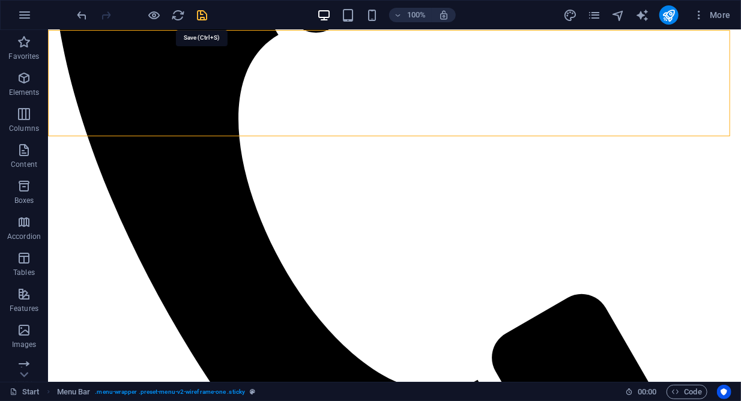
click at [203, 14] on icon "save" at bounding box center [203, 15] width 14 height 14
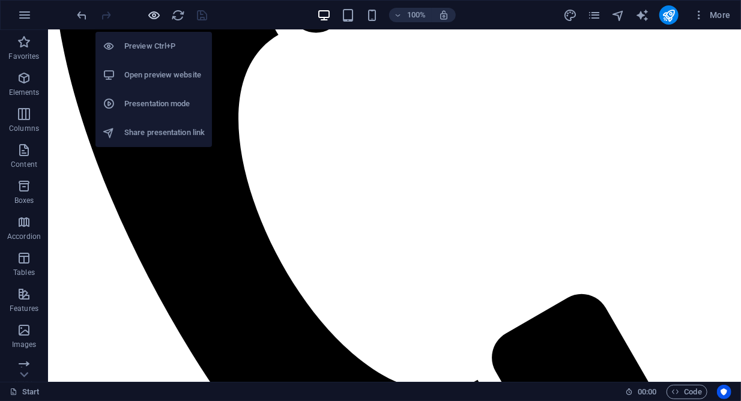
click at [151, 15] on icon "button" at bounding box center [155, 15] width 14 height 14
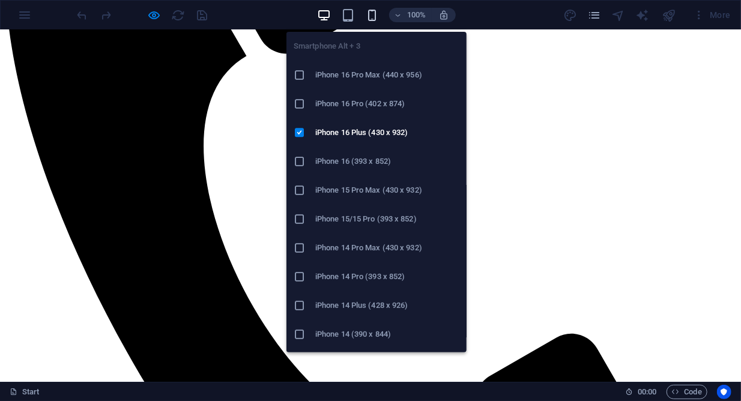
click at [377, 18] on icon "button" at bounding box center [372, 15] width 14 height 14
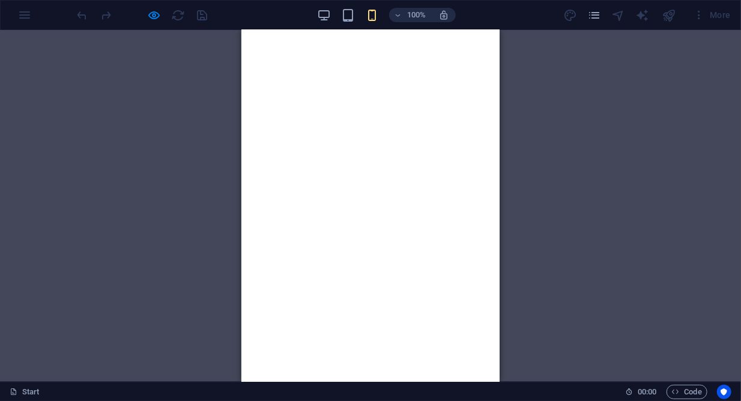
scroll to position [919, 0]
click at [561, 146] on div "Countdown Container Countdown H3 Container Text Container Banner Container Bann…" at bounding box center [370, 206] width 741 height 352
click at [651, 17] on div "More" at bounding box center [649, 14] width 172 height 19
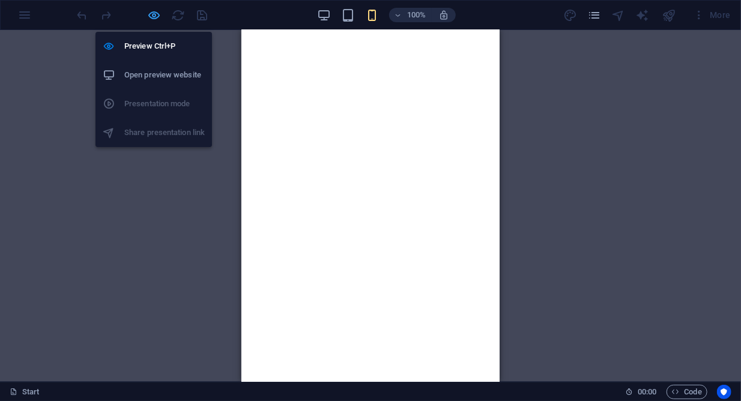
click at [155, 17] on icon "button" at bounding box center [155, 15] width 14 height 14
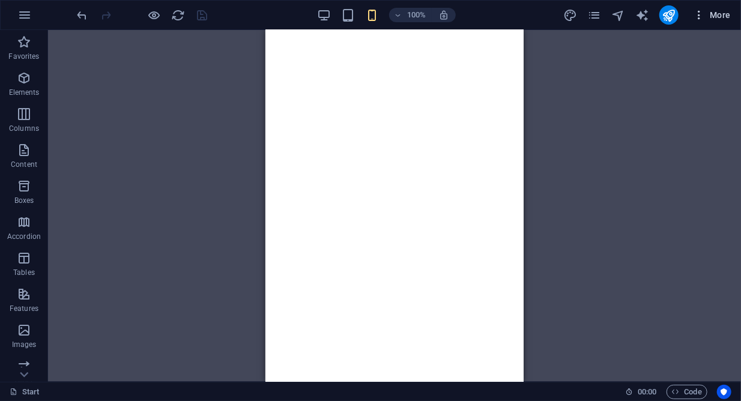
click at [698, 12] on icon "button" at bounding box center [699, 15] width 12 height 12
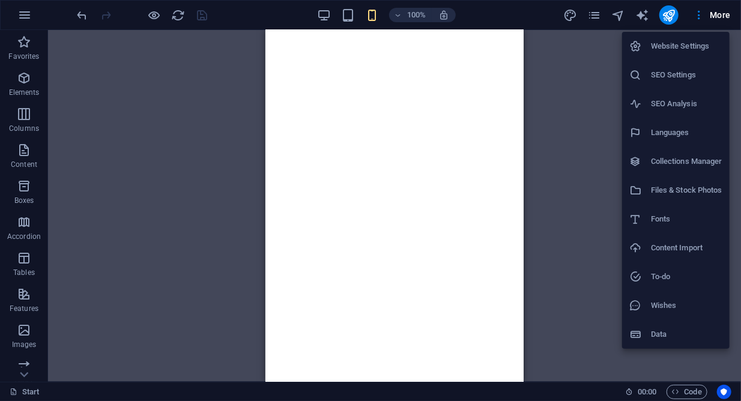
click at [696, 189] on h6 "Files & Stock Photos" at bounding box center [686, 190] width 71 height 14
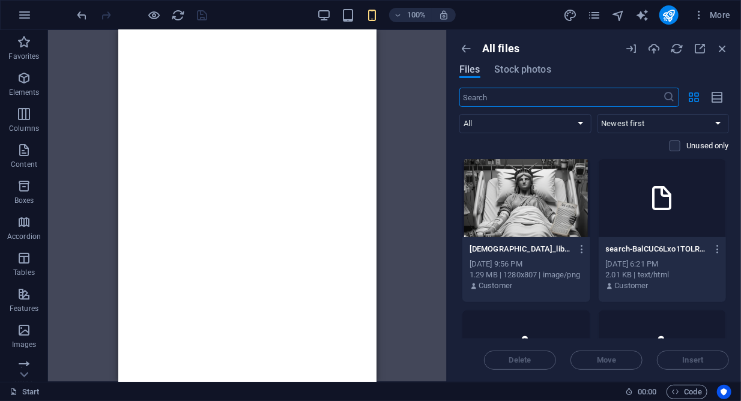
click at [470, 71] on span "Files" at bounding box center [469, 69] width 21 height 14
select select "document"
click option "Documents" at bounding box center [0, 0] width 0 height 0
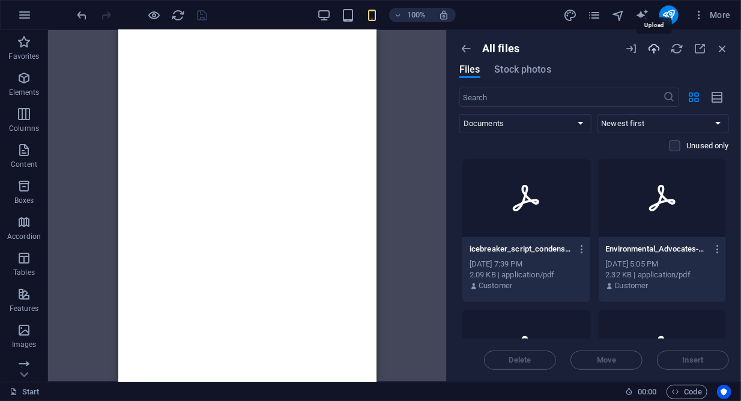
click at [652, 48] on icon "button" at bounding box center [653, 48] width 13 height 13
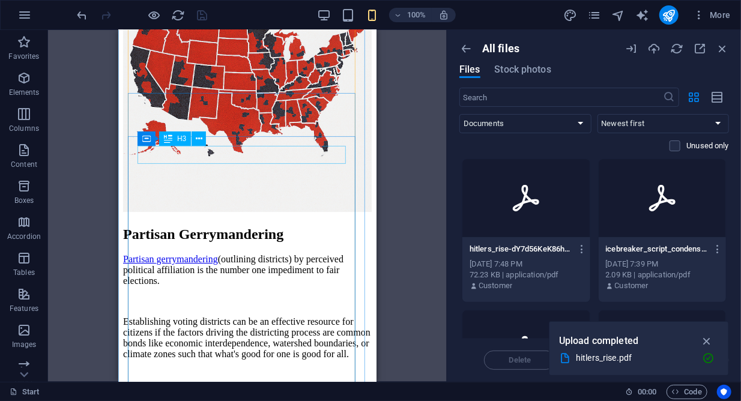
scroll to position [3845, 0]
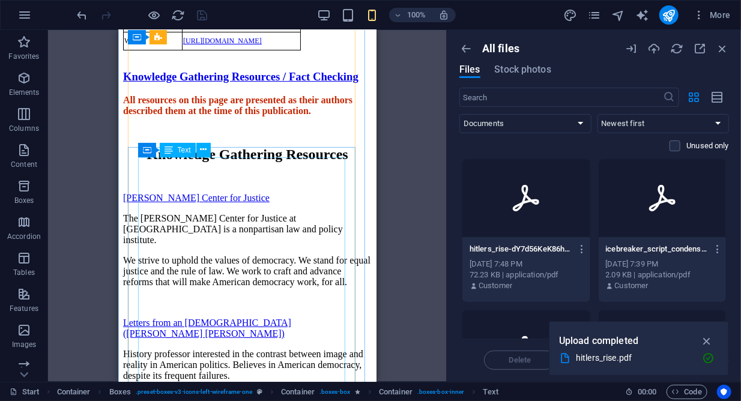
scroll to position [8076, 0]
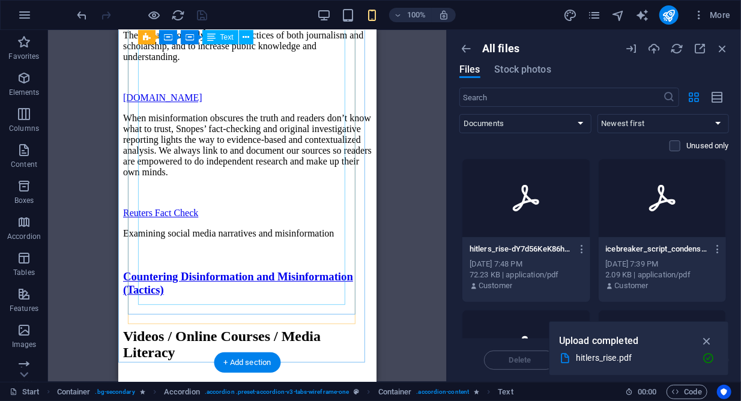
scroll to position [9471, 0]
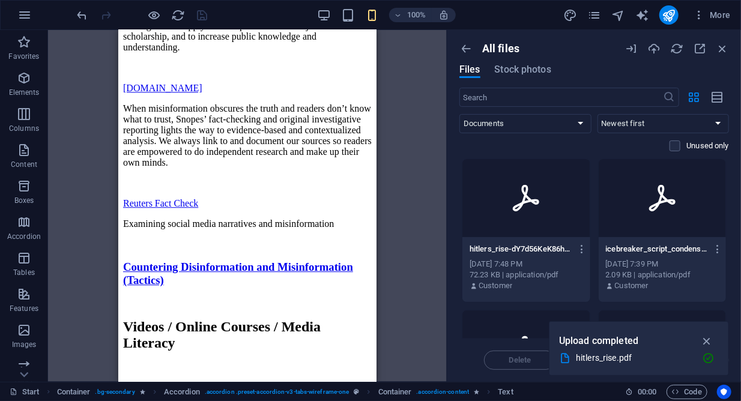
click at [393, 109] on div "Countdown Container Countdown H3 Container Text Container Banner Container Bann…" at bounding box center [247, 206] width 399 height 352
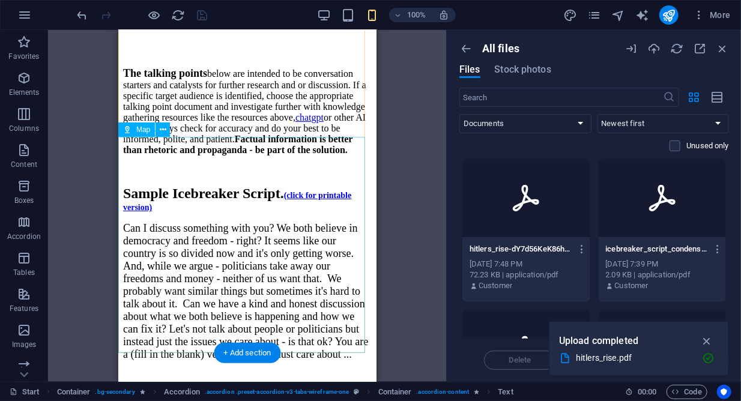
scroll to position [10048, 0]
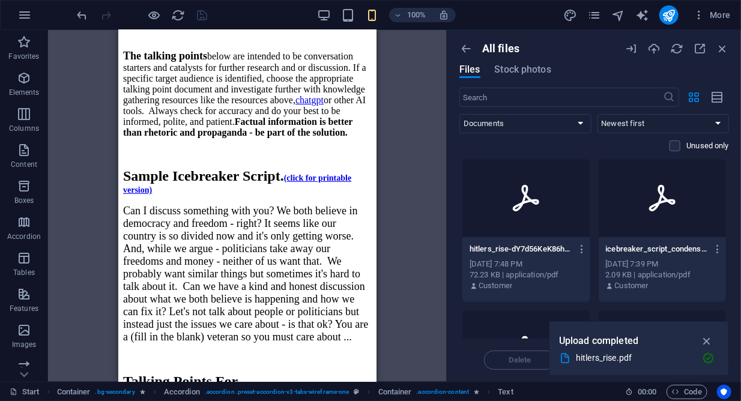
click at [393, 127] on div "Countdown Container Countdown H3 Container Text Container Banner Container Bann…" at bounding box center [247, 206] width 399 height 352
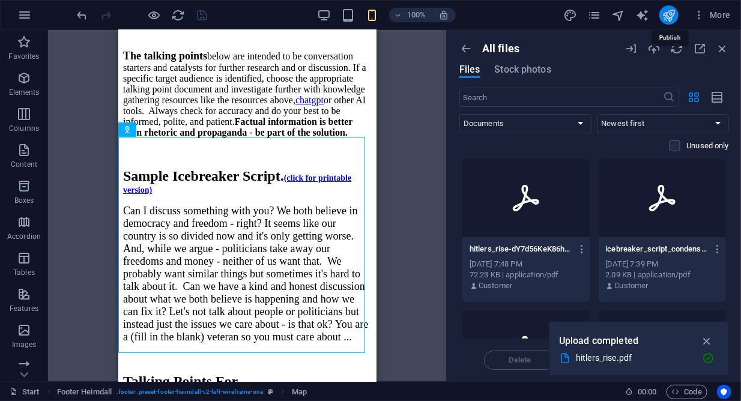
click at [666, 16] on icon "publish" at bounding box center [669, 15] width 14 height 14
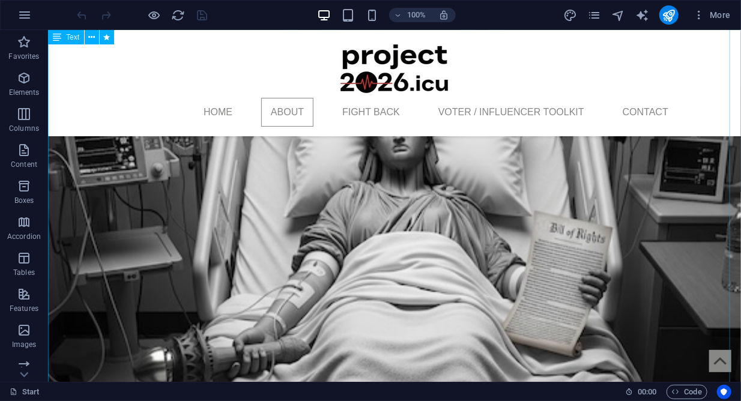
scroll to position [632, 0]
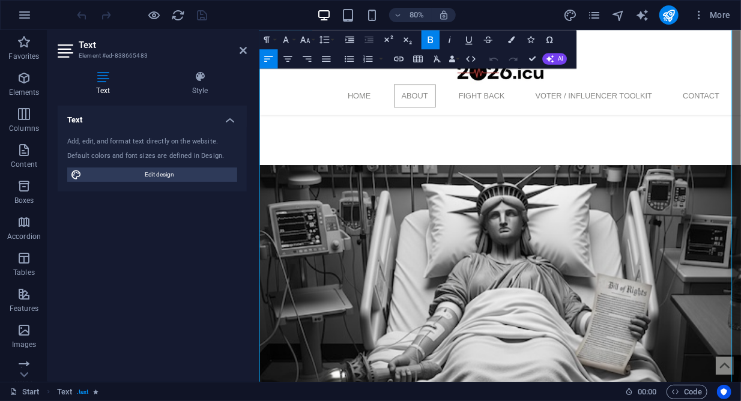
scroll to position [704, 0]
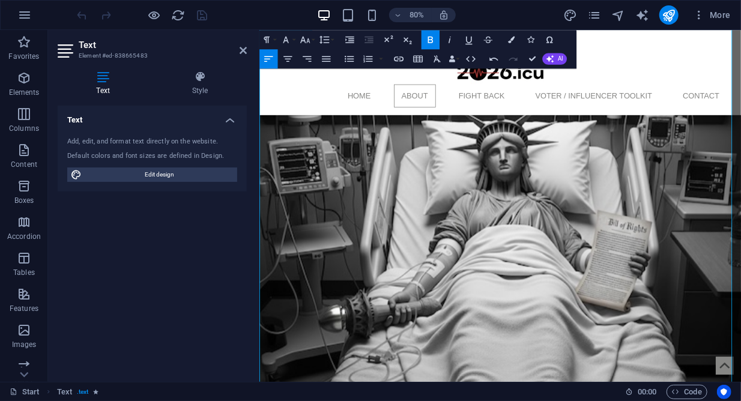
drag, startPoint x: 547, startPoint y: 188, endPoint x: 403, endPoint y: 179, distance: 143.8
click at [424, 34] on button "Bold" at bounding box center [430, 39] width 18 height 19
drag, startPoint x: 420, startPoint y: 185, endPoint x: 547, endPoint y: 182, distance: 127.3
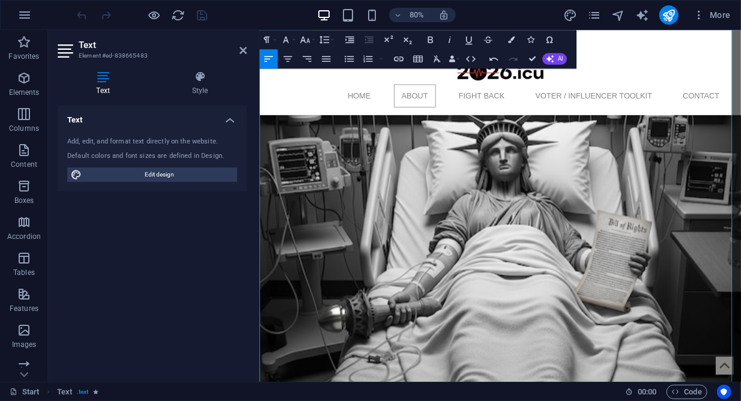
click at [429, 31] on button "Bold" at bounding box center [430, 39] width 18 height 19
drag, startPoint x: 416, startPoint y: 183, endPoint x: 775, endPoint y: 183, distance: 359.0
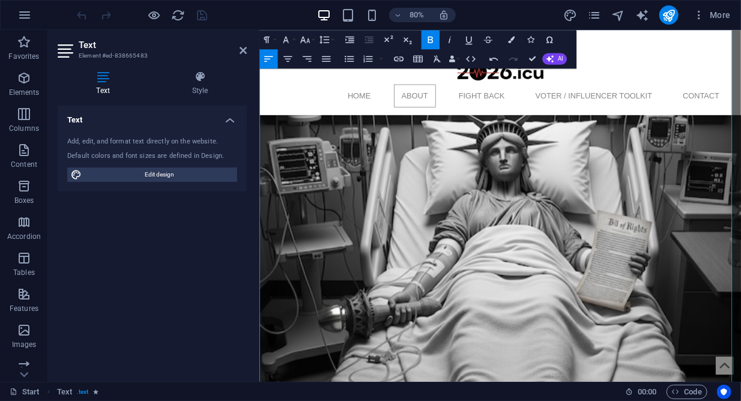
click at [434, 40] on icon "button" at bounding box center [429, 39] width 11 height 11
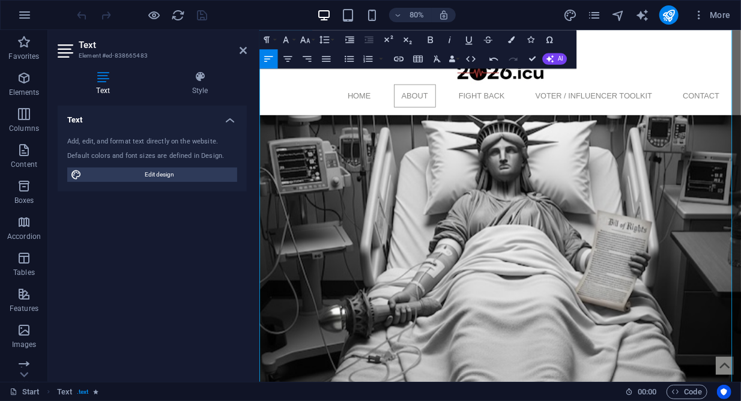
drag, startPoint x: 705, startPoint y: 186, endPoint x: 309, endPoint y: 201, distance: 396.5
click at [200, 259] on div "Text Add, edit, and format text directly on the website. Default colors and fon…" at bounding box center [152, 239] width 189 height 267
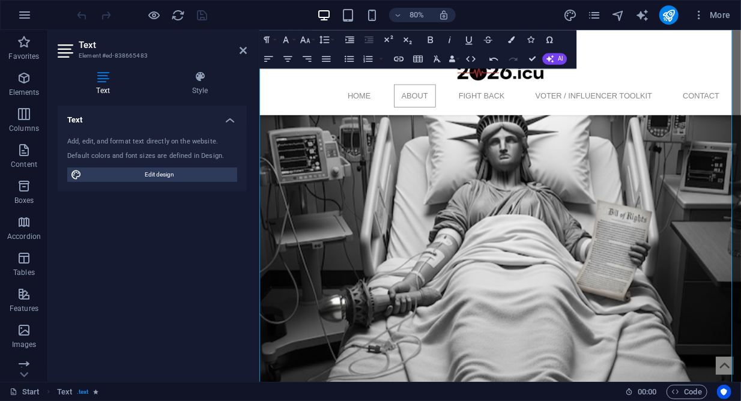
scroll to position [694, 0]
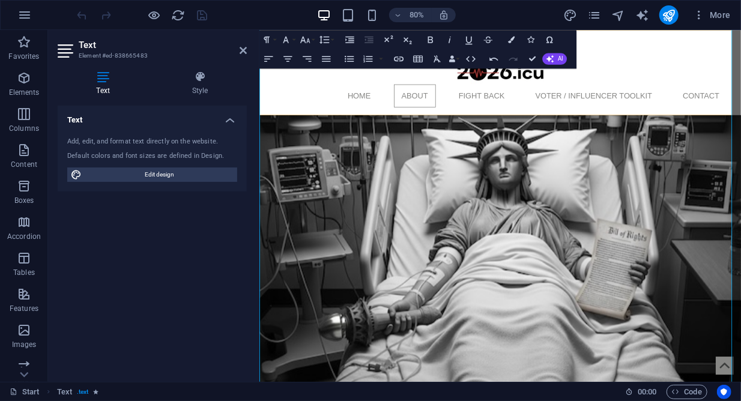
click at [740, 79] on div "Home About Fight Back Voter / Influencer Toolkit Contact" at bounding box center [560, 82] width 602 height 106
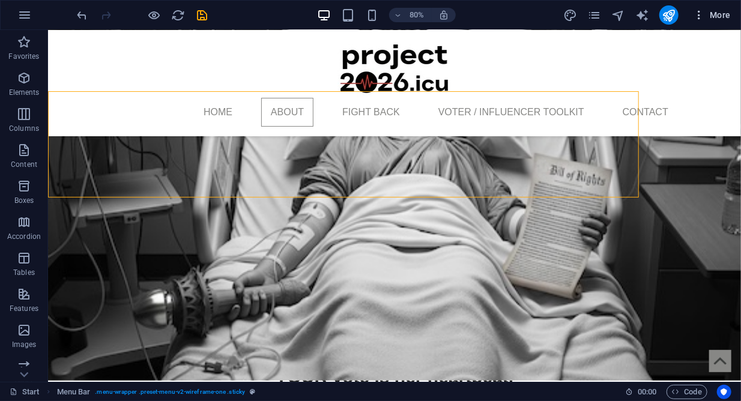
scroll to position [633, 0]
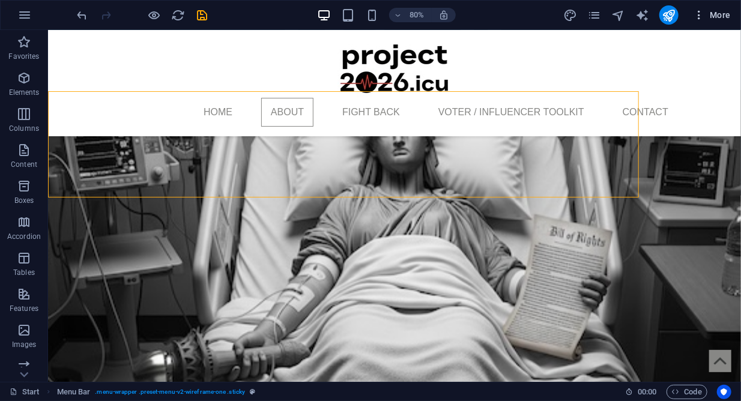
click at [700, 11] on icon "button" at bounding box center [699, 15] width 12 height 12
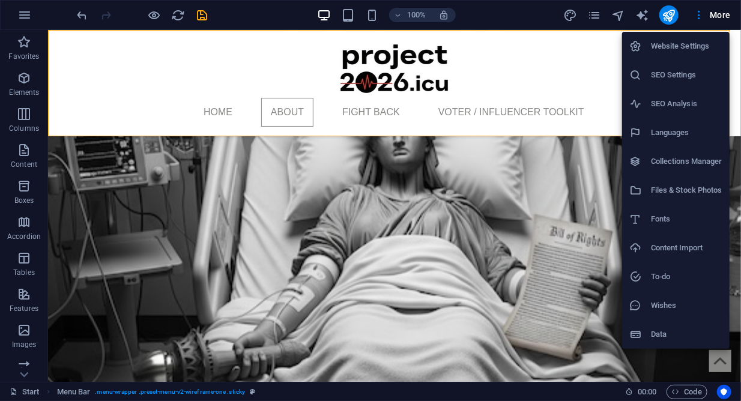
click at [675, 186] on h6 "Files & Stock Photos" at bounding box center [686, 190] width 71 height 14
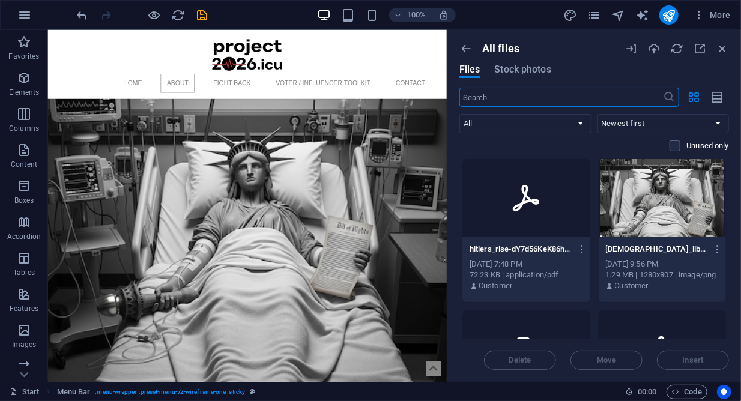
scroll to position [765, 0]
select select "document"
click option "Documents" at bounding box center [0, 0] width 0 height 0
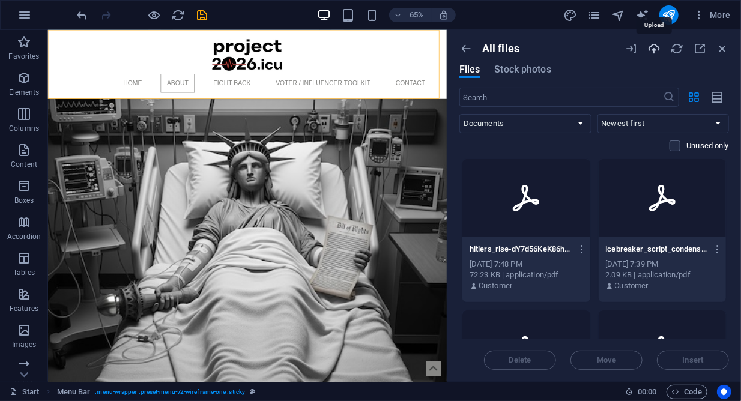
click at [655, 50] on icon "button" at bounding box center [653, 48] width 13 height 13
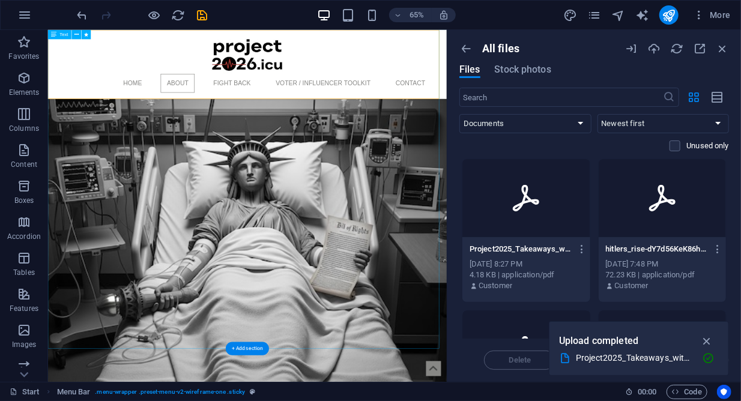
drag, startPoint x: 491, startPoint y: 195, endPoint x: 504, endPoint y: 205, distance: 16.7
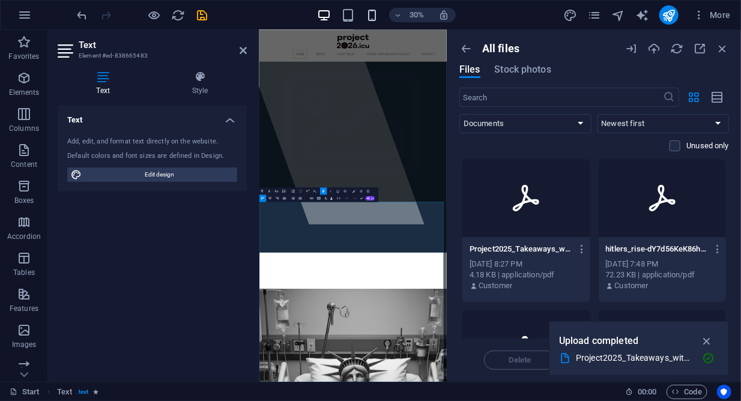
click at [378, 15] on icon "button" at bounding box center [372, 15] width 14 height 14
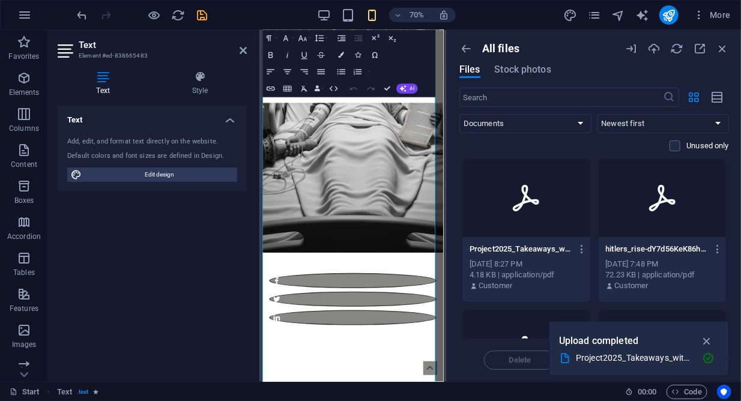
scroll to position [967, 0]
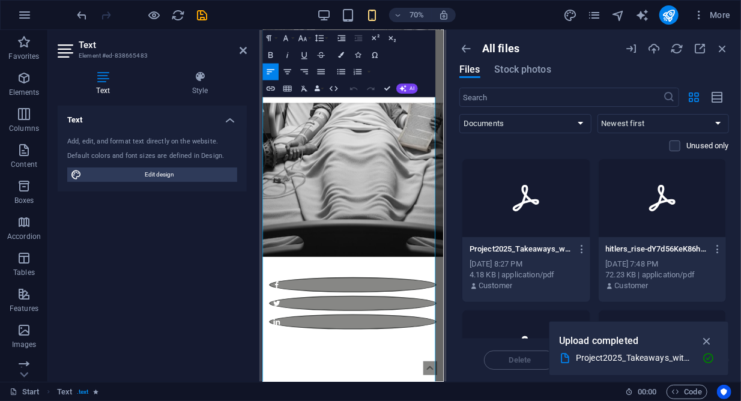
drag, startPoint x: 420, startPoint y: 232, endPoint x: 311, endPoint y: 251, distance: 110.3
click at [272, 88] on icon "button" at bounding box center [270, 89] width 10 height 10
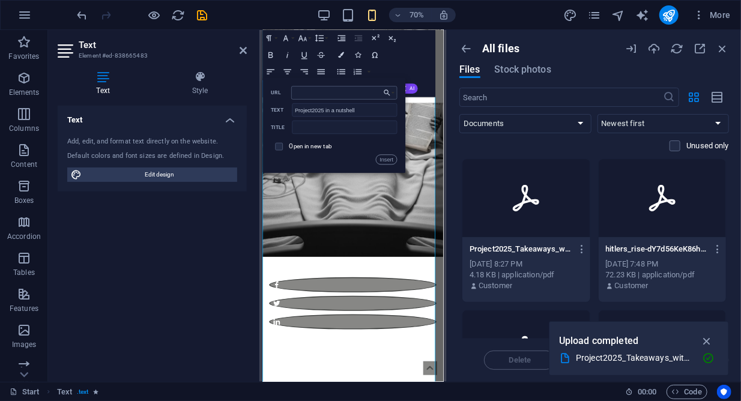
click at [316, 92] on input "URL" at bounding box center [344, 92] width 106 height 13
click at [385, 97] on icon "button" at bounding box center [387, 93] width 8 height 10
click at [387, 157] on p "Choose file ..." at bounding box center [364, 158] width 49 height 13
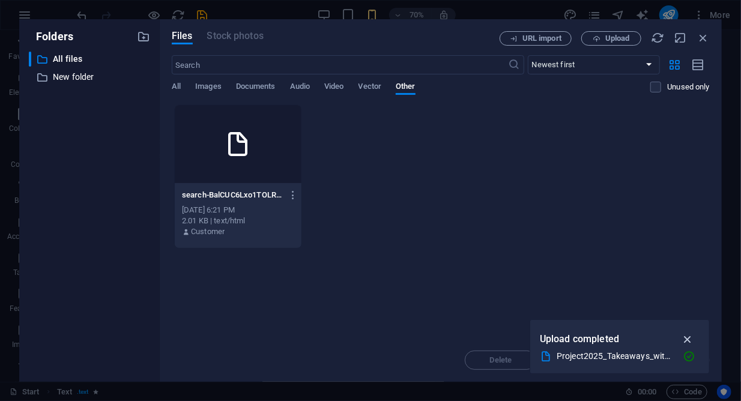
click at [695, 336] on button "button" at bounding box center [687, 339] width 23 height 19
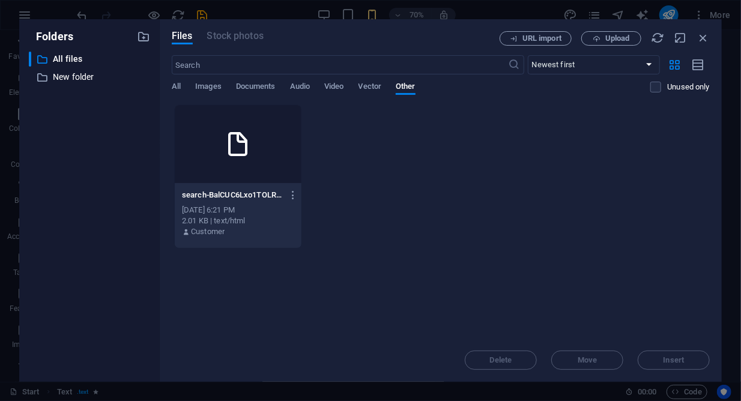
click at [552, 157] on div "search-BalCUC6Lxo1TOLR96mJXvQ.html search-BalCUC6Lxo1TOLR96mJXvQ.html [DATE] 6:…" at bounding box center [441, 176] width 538 height 144
click at [270, 88] on span "Documents" at bounding box center [256, 87] width 40 height 17
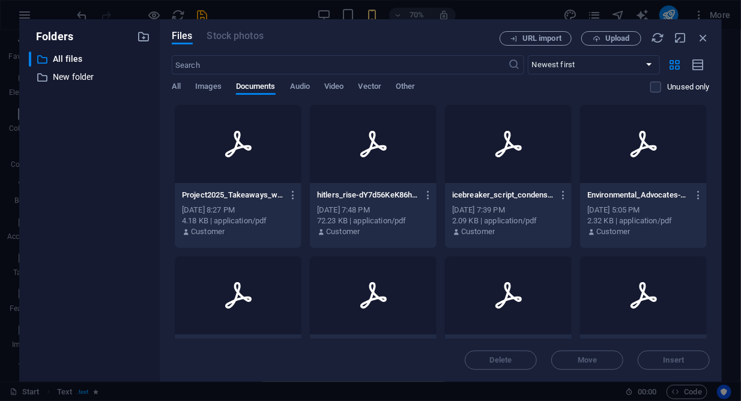
click at [271, 161] on div at bounding box center [238, 144] width 127 height 78
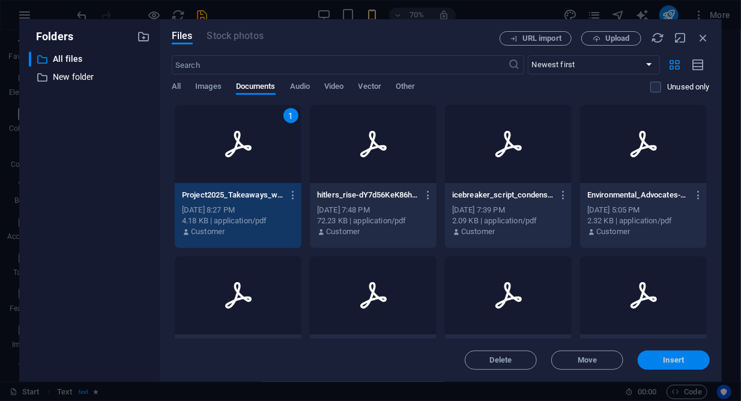
click at [671, 363] on span "Insert" at bounding box center [673, 360] width 21 height 7
type input "[URL][DOMAIN_NAME]"
checkbox input "true"
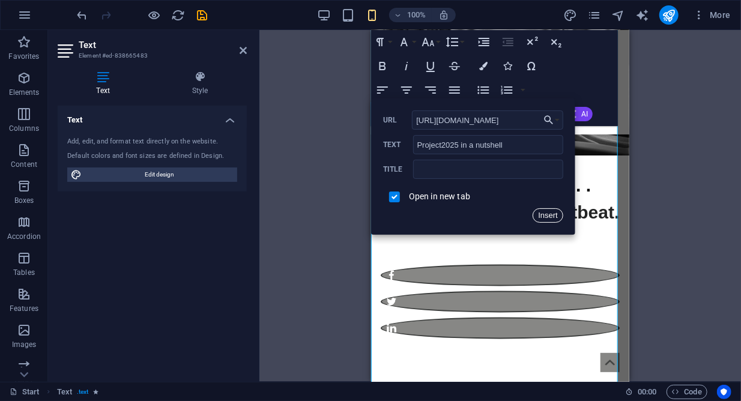
click at [545, 216] on button "Insert" at bounding box center [548, 215] width 31 height 14
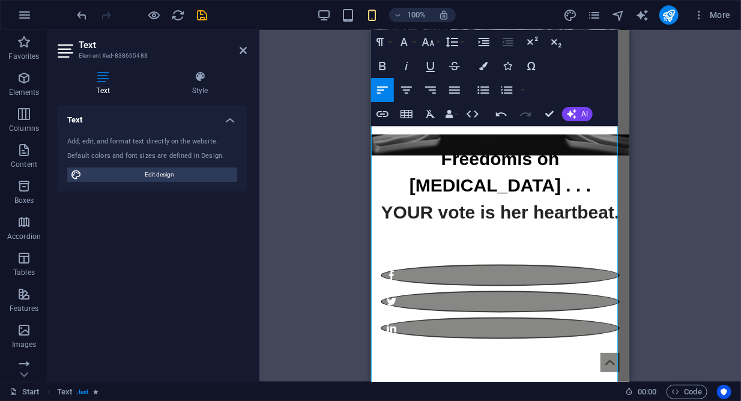
click at [675, 226] on div "Drag here to replace the existing content. Press “Ctrl” if you want to create a…" at bounding box center [499, 206] width 481 height 352
click at [206, 16] on icon "save" at bounding box center [203, 15] width 14 height 14
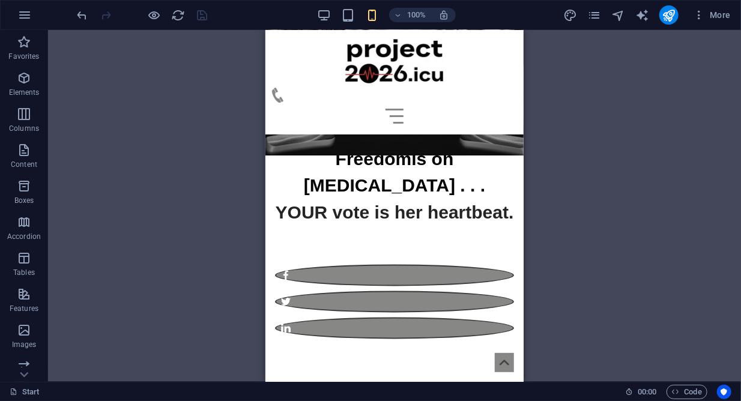
click at [575, 219] on div "Drag here to replace the existing content. Press “Ctrl” if you want to create a…" at bounding box center [394, 206] width 693 height 352
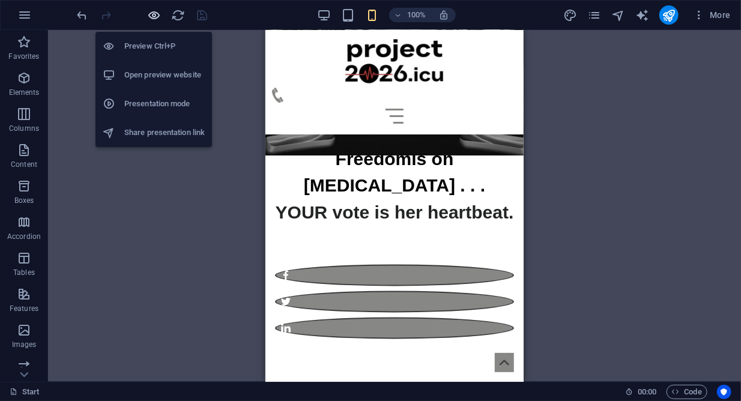
click at [155, 17] on icon "button" at bounding box center [155, 15] width 14 height 14
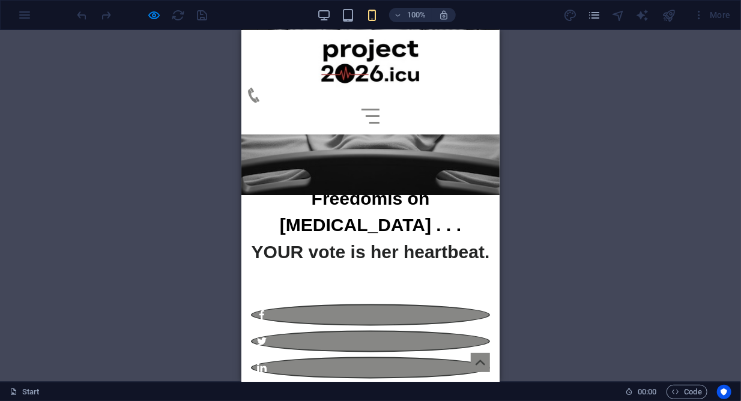
scroll to position [820, 0]
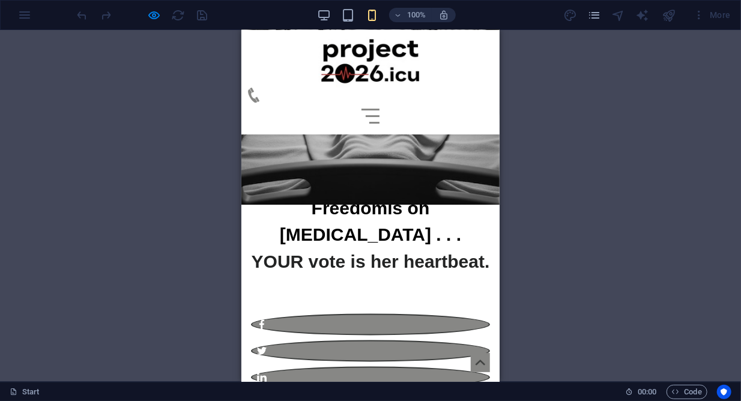
click at [524, 157] on div "Drag here to replace the existing content. Press “Ctrl” if you want to create a…" at bounding box center [370, 206] width 741 height 352
